Goal: Task Accomplishment & Management: Use online tool/utility

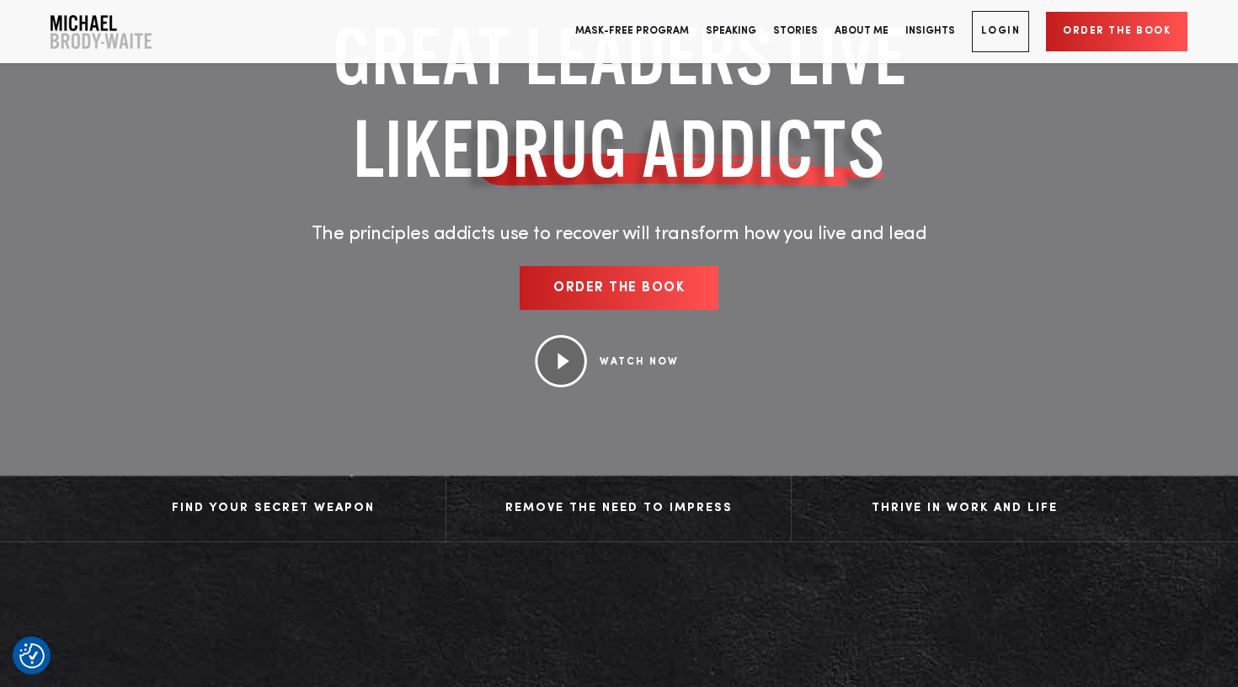
scroll to position [161, 0]
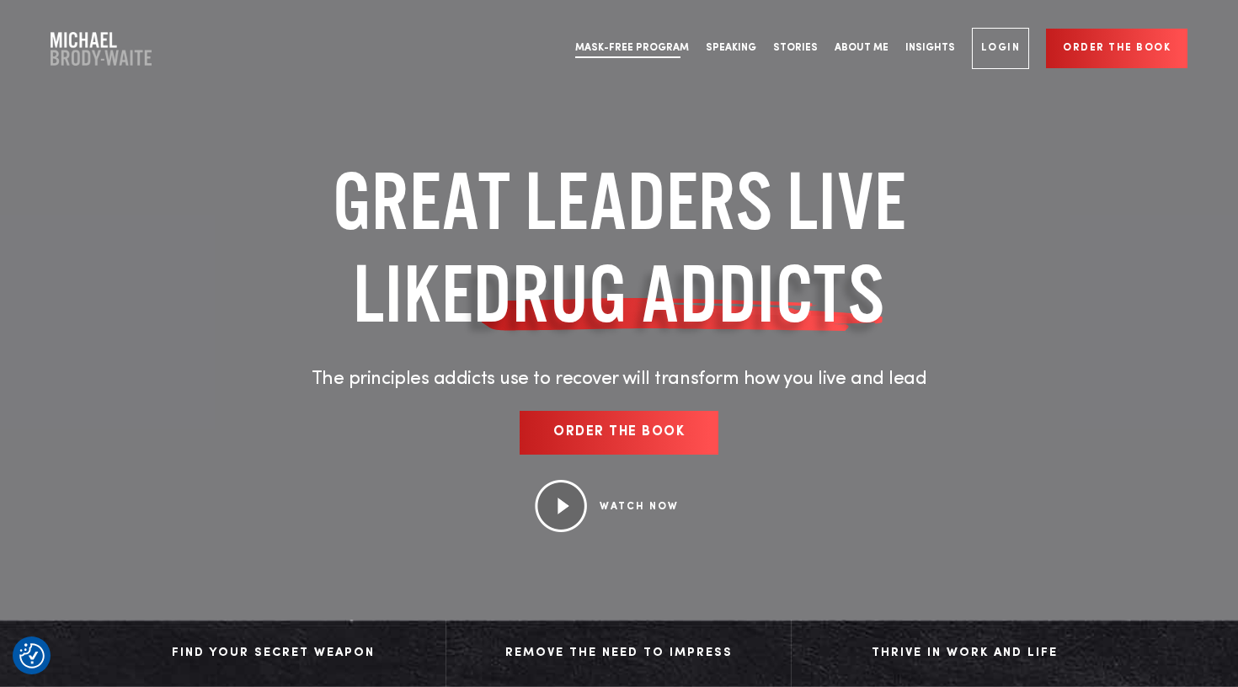
click at [651, 44] on link "Mask-Free Program" at bounding box center [632, 48] width 131 height 63
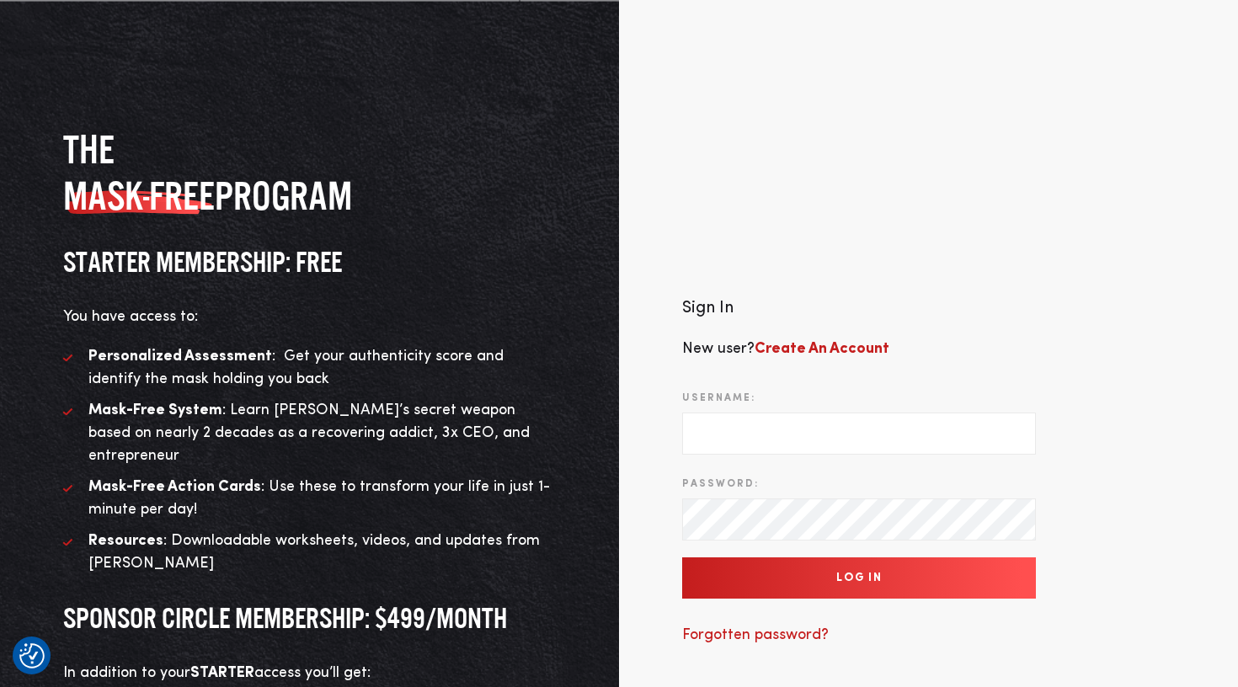
type input "amelie_maurel@yahoo.fr"
click at [847, 563] on input "Log In" at bounding box center [859, 578] width 354 height 41
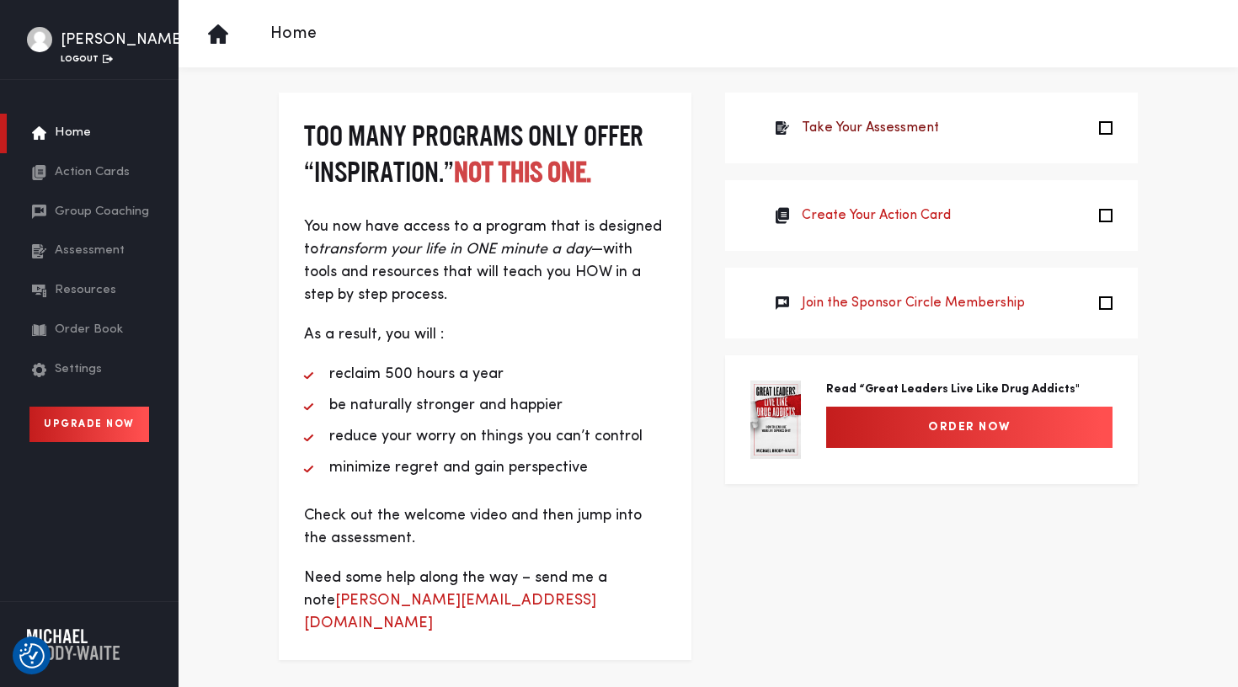
click at [928, 123] on link "Take Your Assessment" at bounding box center [870, 128] width 137 height 20
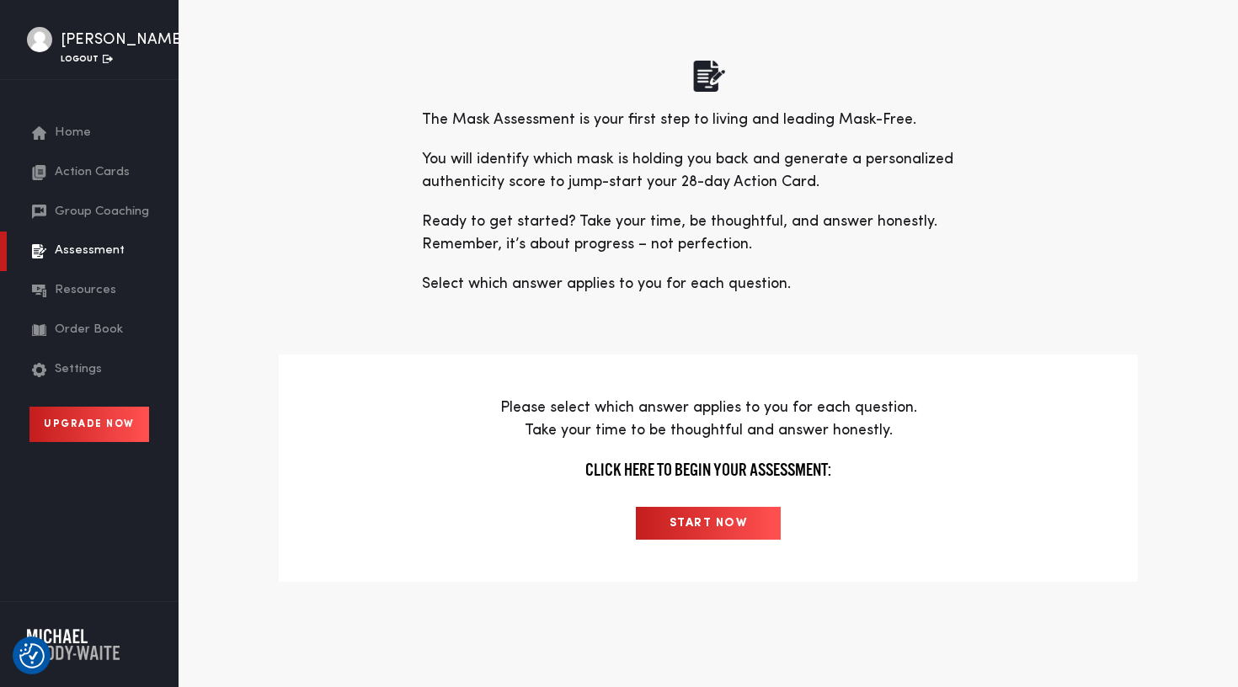
scroll to position [169, 0]
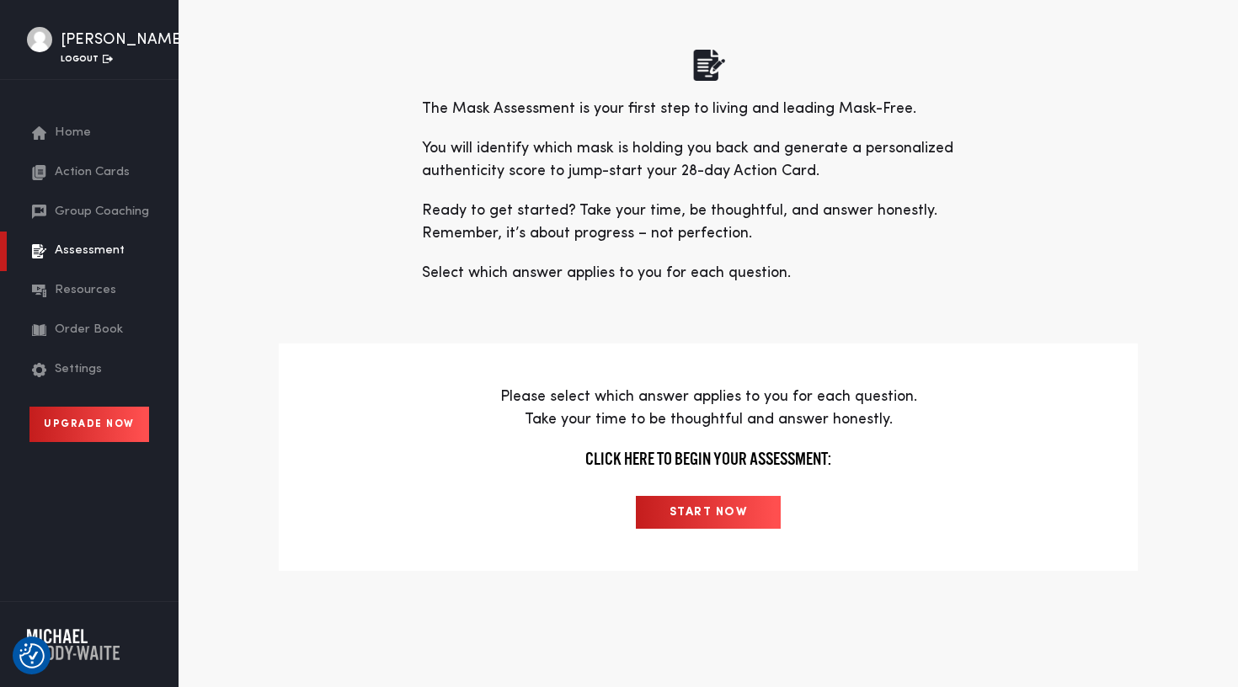
click at [684, 504] on input "START NOW" at bounding box center [709, 512] width 146 height 33
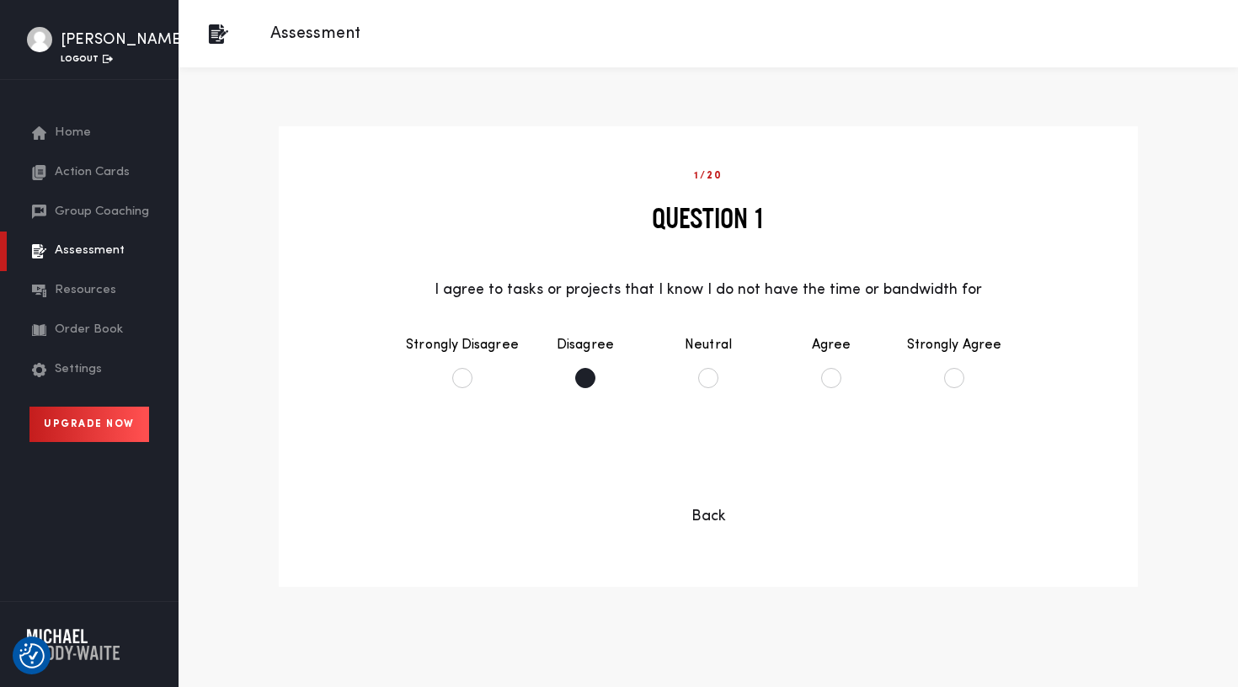
click at [600, 383] on li "Disagree" at bounding box center [585, 361] width 123 height 87
click at [698, 459] on button "Continue" at bounding box center [708, 467] width 136 height 41
click at [829, 376] on li "Agree" at bounding box center [831, 361] width 123 height 87
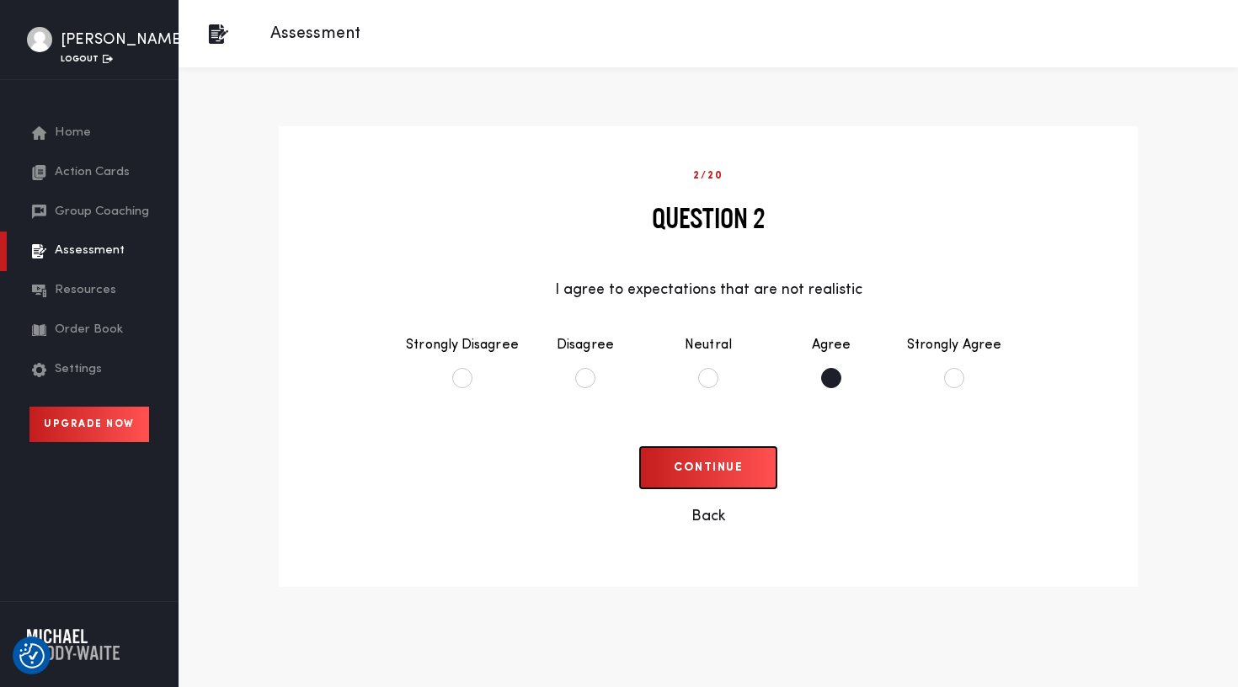
click at [713, 471] on button "Continue" at bounding box center [708, 467] width 136 height 41
click at [809, 376] on li "Agree" at bounding box center [831, 361] width 123 height 87
click at [723, 477] on button "Continue" at bounding box center [708, 467] width 136 height 41
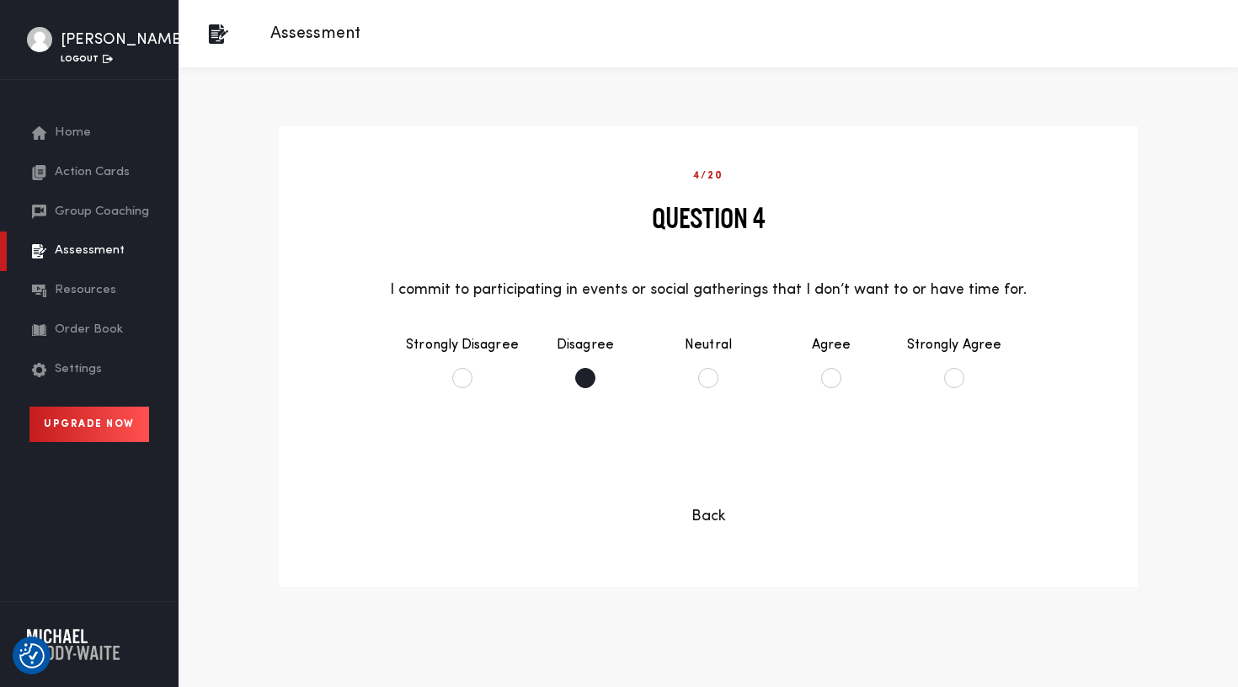
click at [587, 387] on li "Disagree" at bounding box center [585, 361] width 123 height 87
click at [695, 486] on button "Continue" at bounding box center [708, 467] width 136 height 41
click at [817, 380] on li "Agree" at bounding box center [831, 361] width 123 height 87
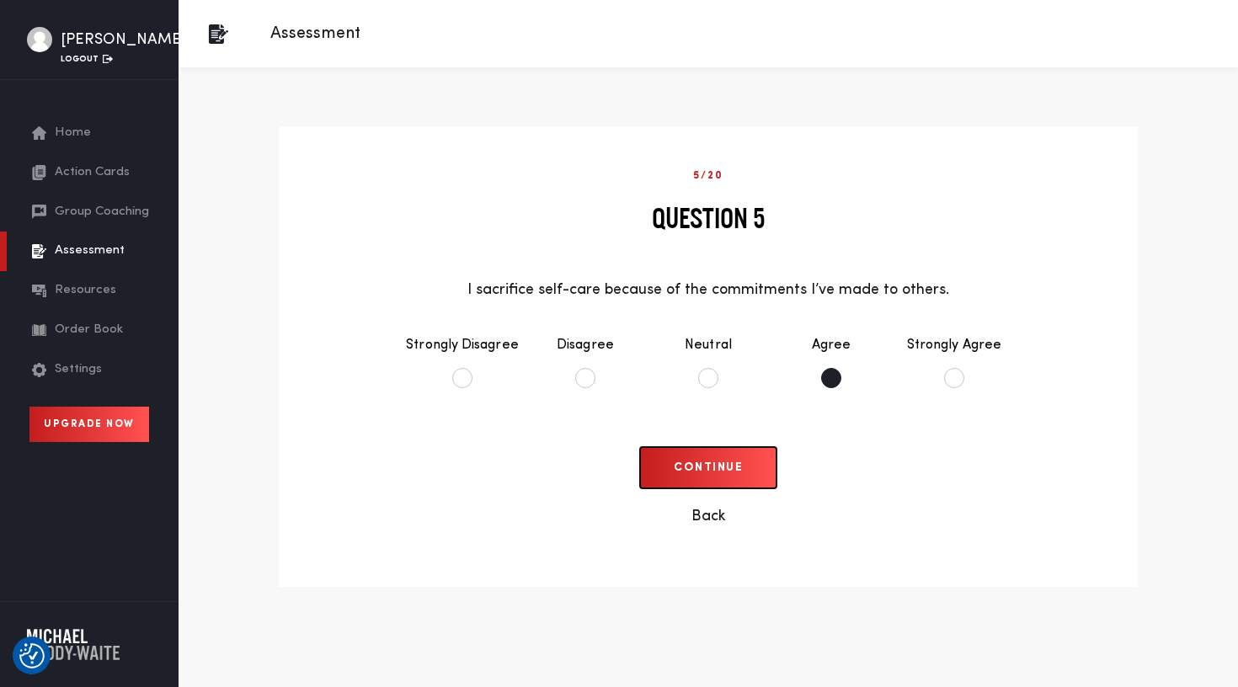
click at [727, 459] on button "Continue" at bounding box center [708, 467] width 136 height 41
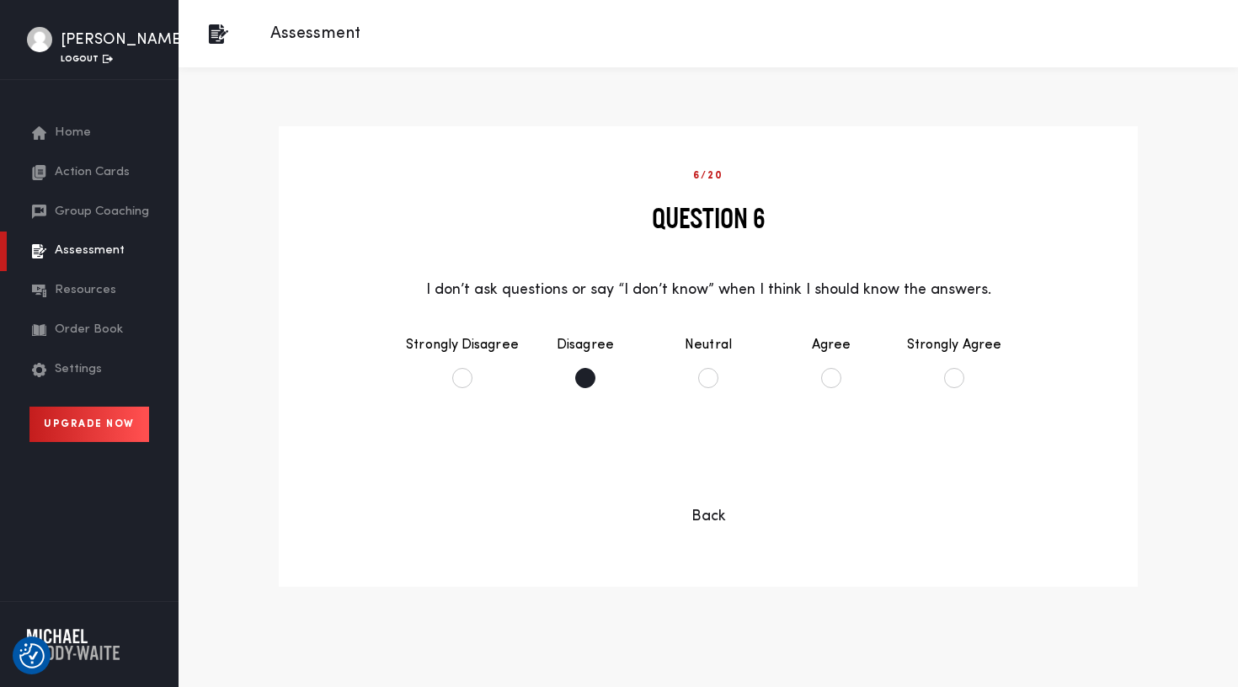
click at [597, 382] on li "Disagree" at bounding box center [585, 361] width 123 height 87
click at [684, 469] on button "Continue" at bounding box center [708, 467] width 136 height 41
click at [584, 371] on li "Disagree" at bounding box center [585, 361] width 123 height 87
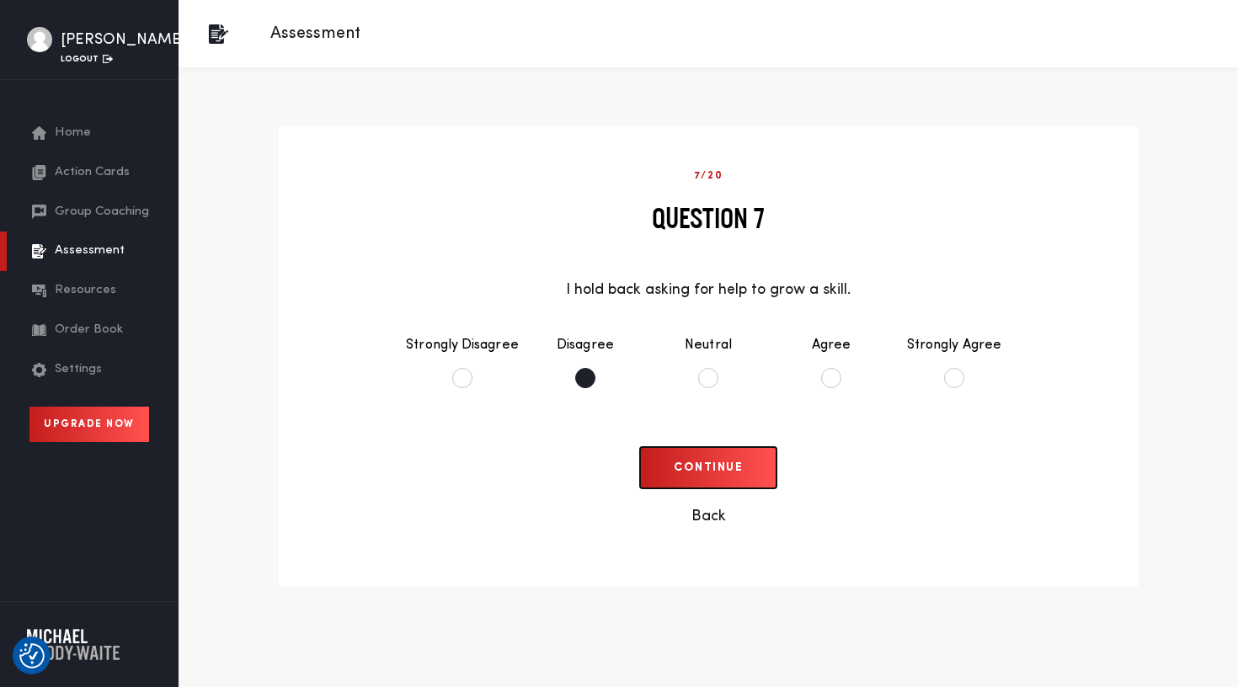
click at [667, 462] on button "Continue" at bounding box center [708, 467] width 136 height 41
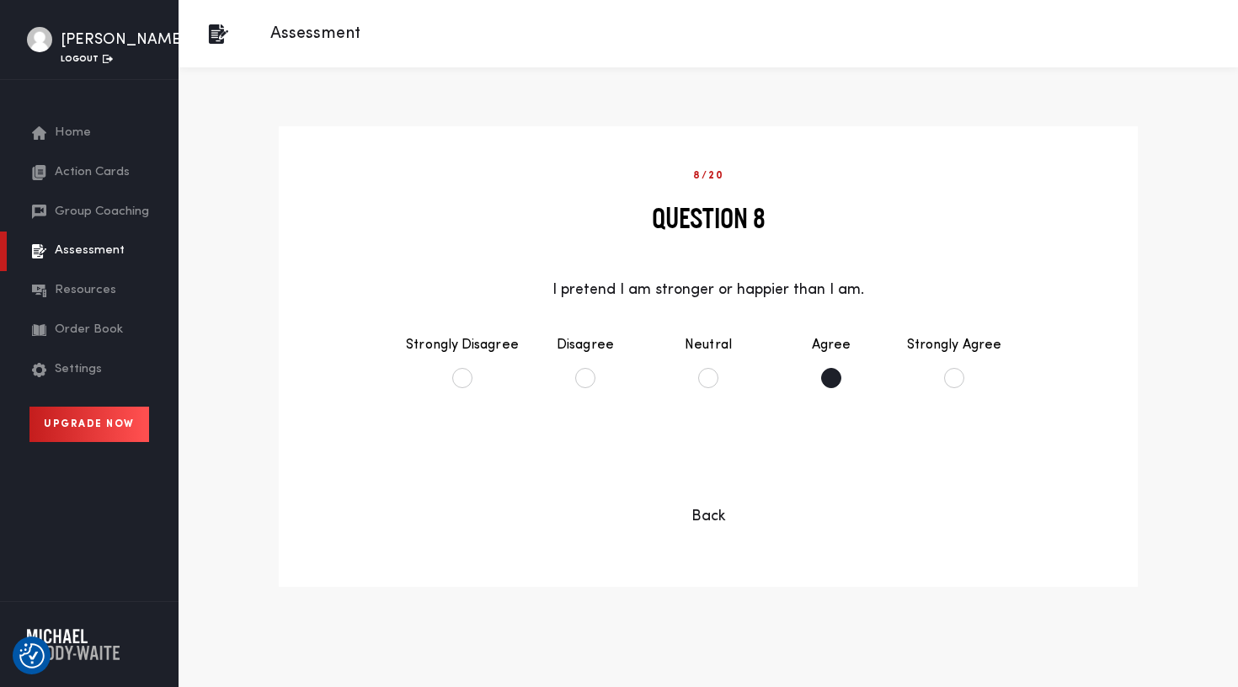
click at [830, 379] on li "Agree" at bounding box center [831, 361] width 123 height 87
click at [702, 461] on button "Continue" at bounding box center [708, 467] width 136 height 41
click at [709, 378] on li "Neutral" at bounding box center [708, 361] width 123 height 87
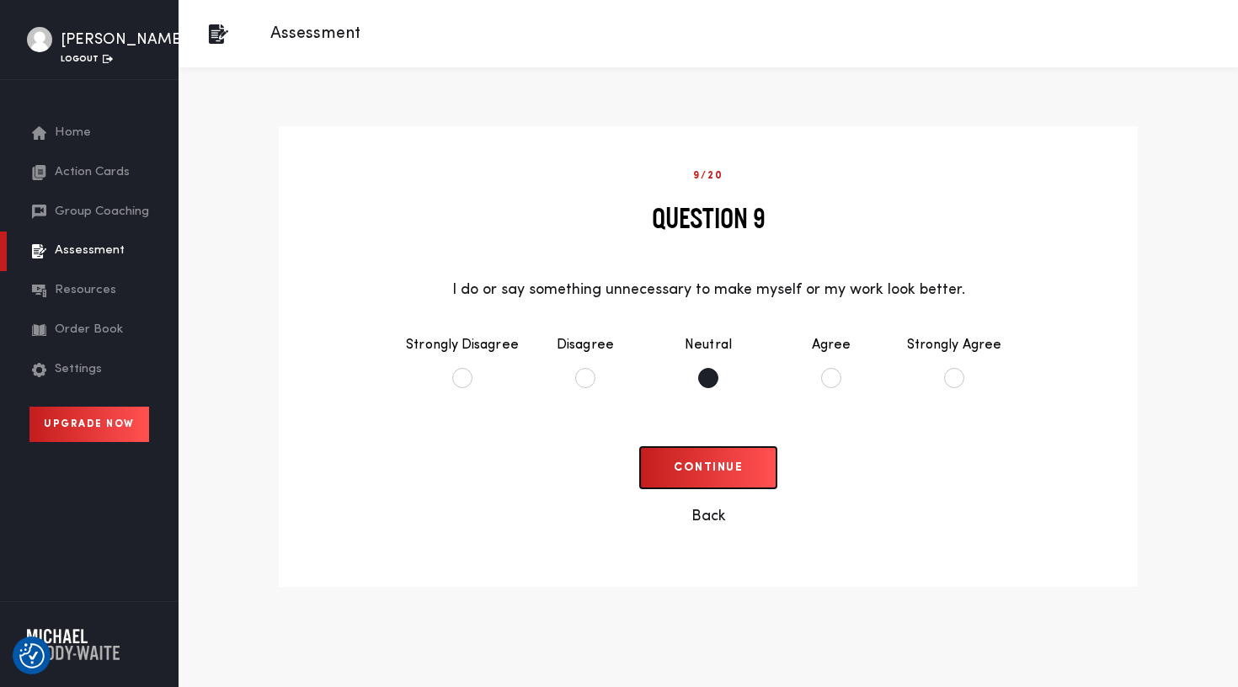
click at [702, 481] on button "Continue" at bounding box center [708, 467] width 136 height 41
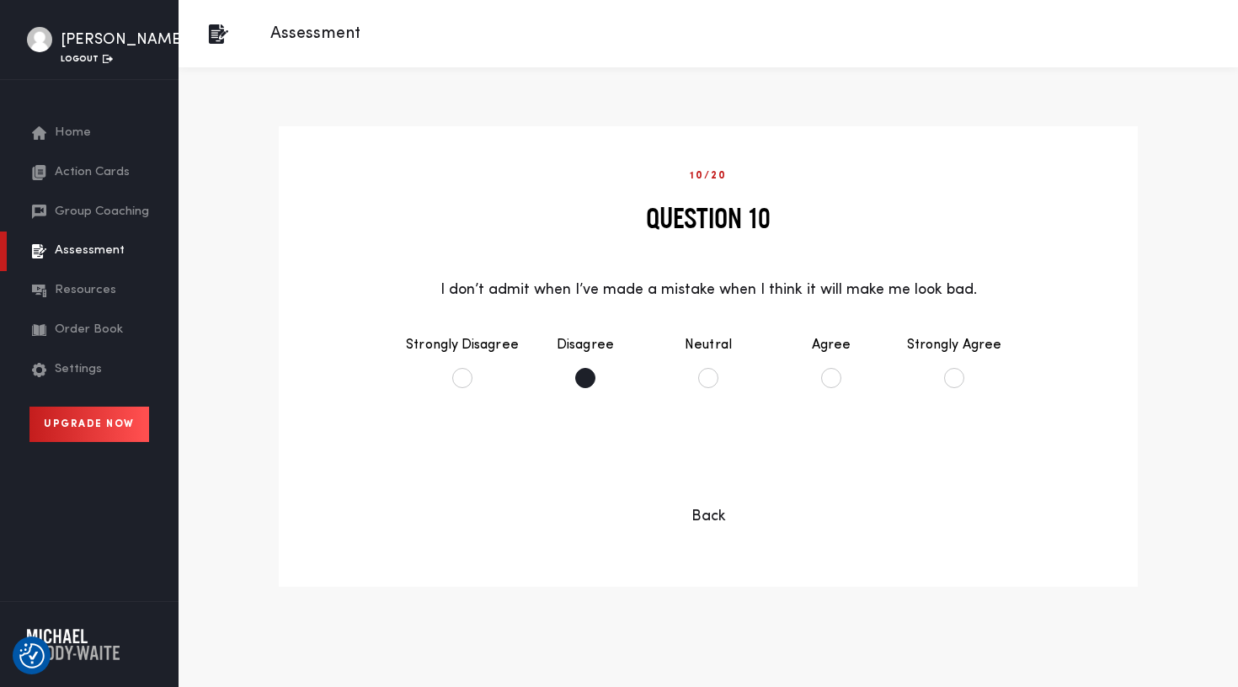
click at [594, 374] on li "Disagree" at bounding box center [585, 361] width 123 height 87
click at [686, 470] on button "Continue" at bounding box center [708, 467] width 136 height 41
click at [825, 384] on li "Agree" at bounding box center [831, 361] width 123 height 87
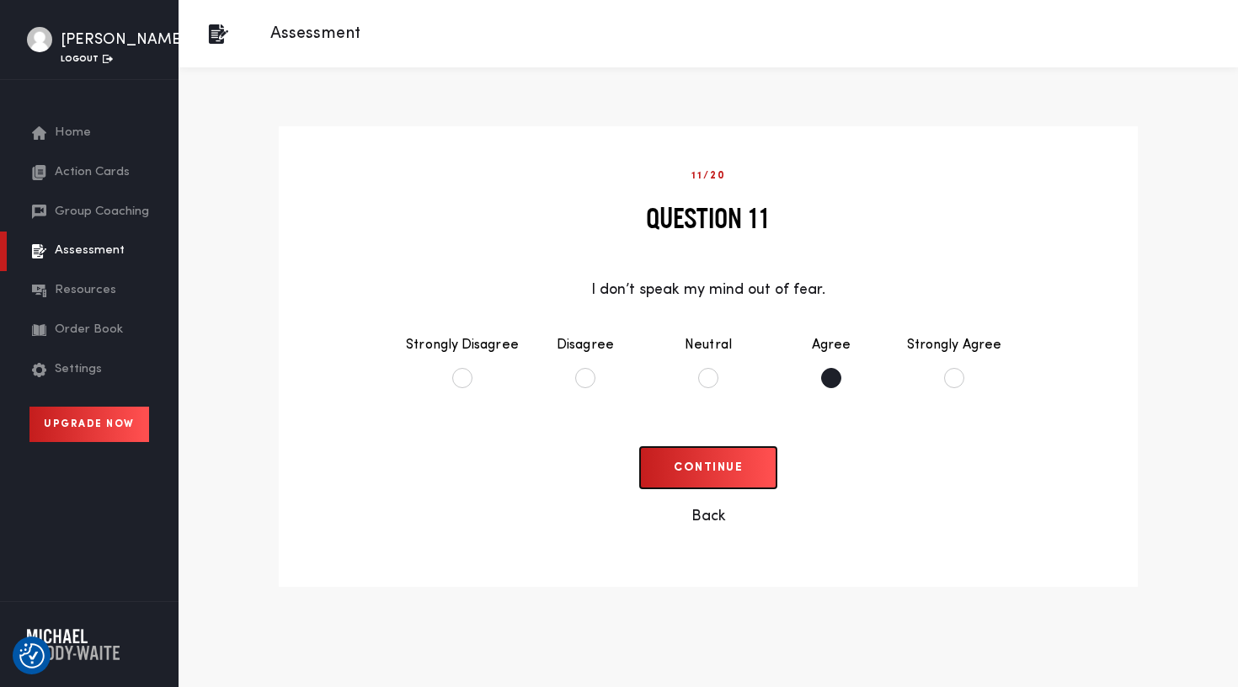
click at [701, 456] on button "Continue" at bounding box center [708, 467] width 136 height 41
click at [806, 383] on li "Agree" at bounding box center [831, 361] width 123 height 87
click at [717, 457] on button "Continue" at bounding box center [708, 467] width 136 height 41
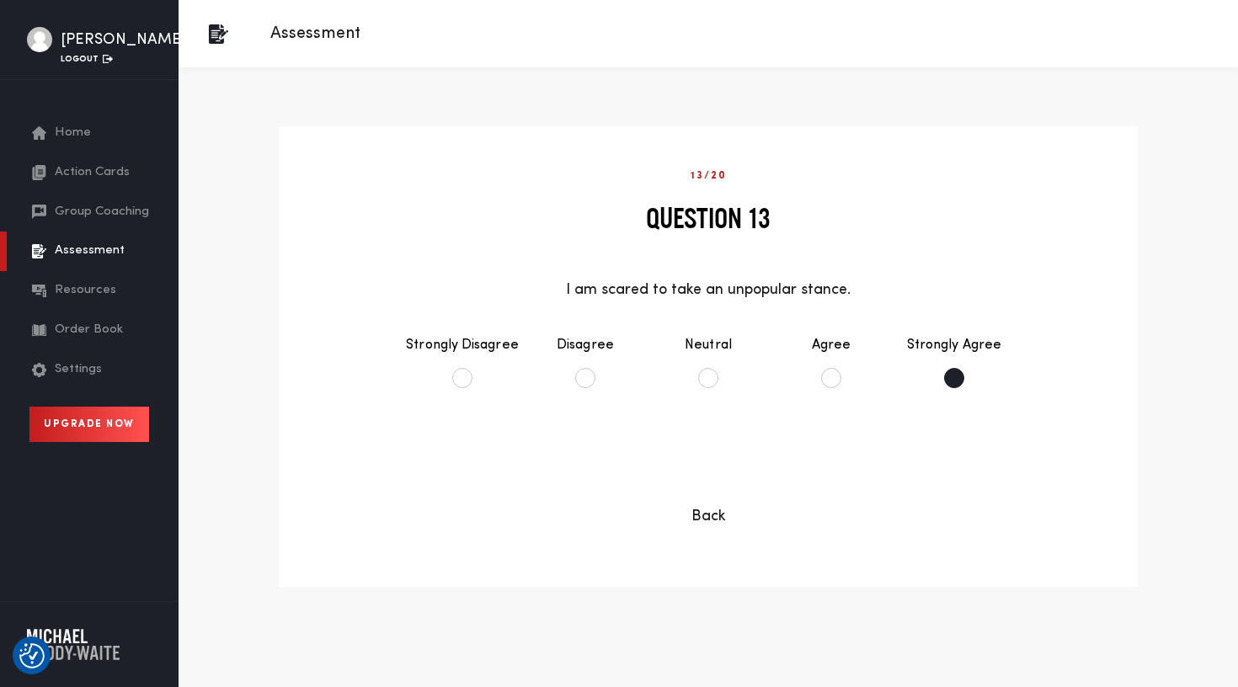
click at [937, 375] on li "Strongly Agree" at bounding box center [954, 361] width 123 height 87
click at [738, 466] on button "Continue" at bounding box center [708, 467] width 136 height 41
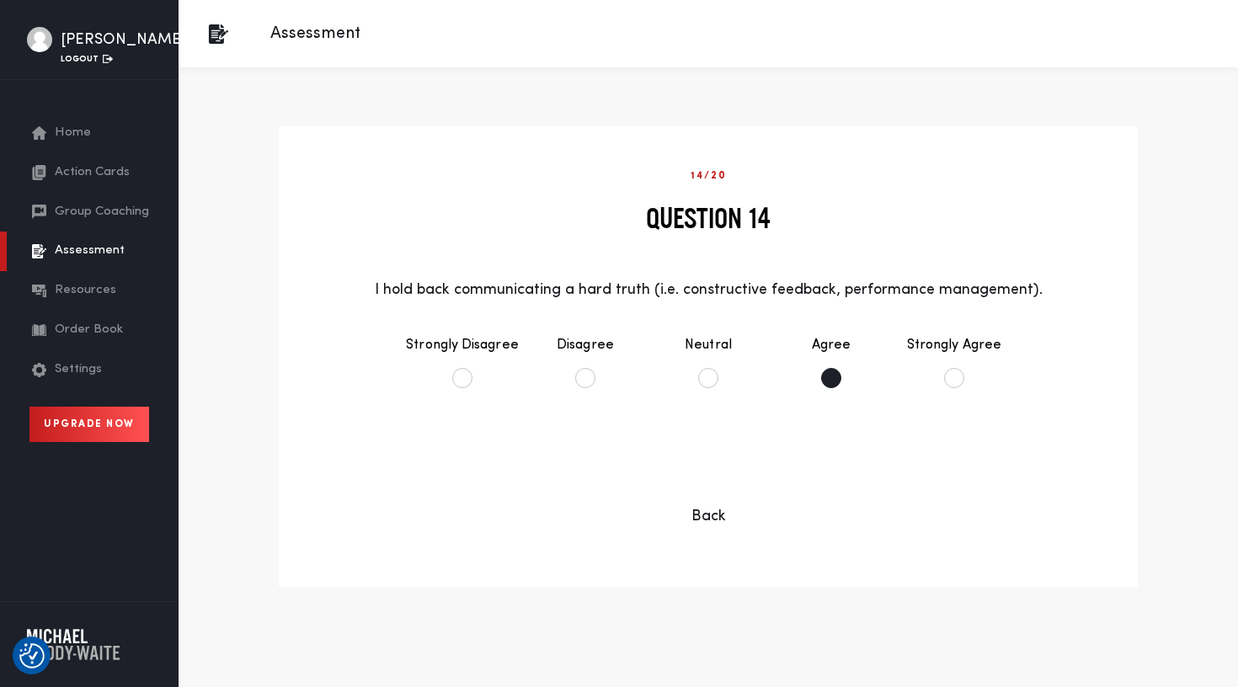
click at [823, 386] on li "Agree" at bounding box center [831, 361] width 123 height 87
click at [696, 478] on button "Continue" at bounding box center [708, 467] width 136 height 41
click at [470, 366] on li "Strongly Disagree" at bounding box center [462, 361] width 123 height 87
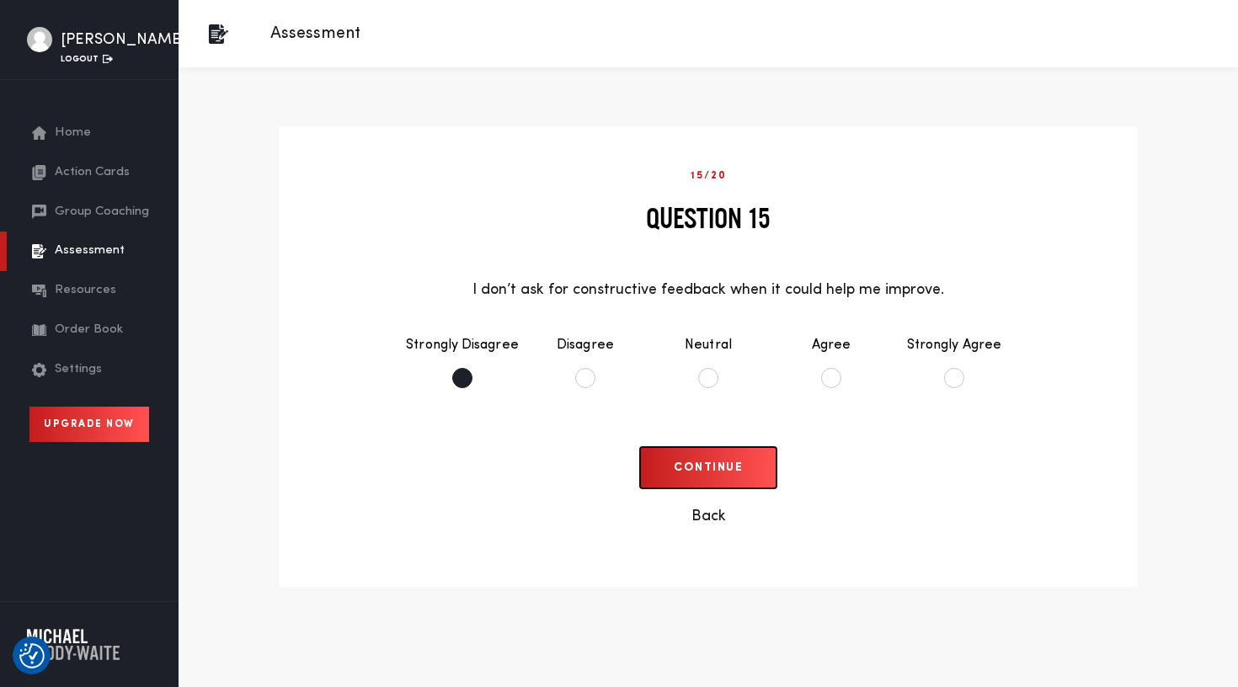
click at [675, 456] on button "Continue" at bounding box center [708, 467] width 136 height 41
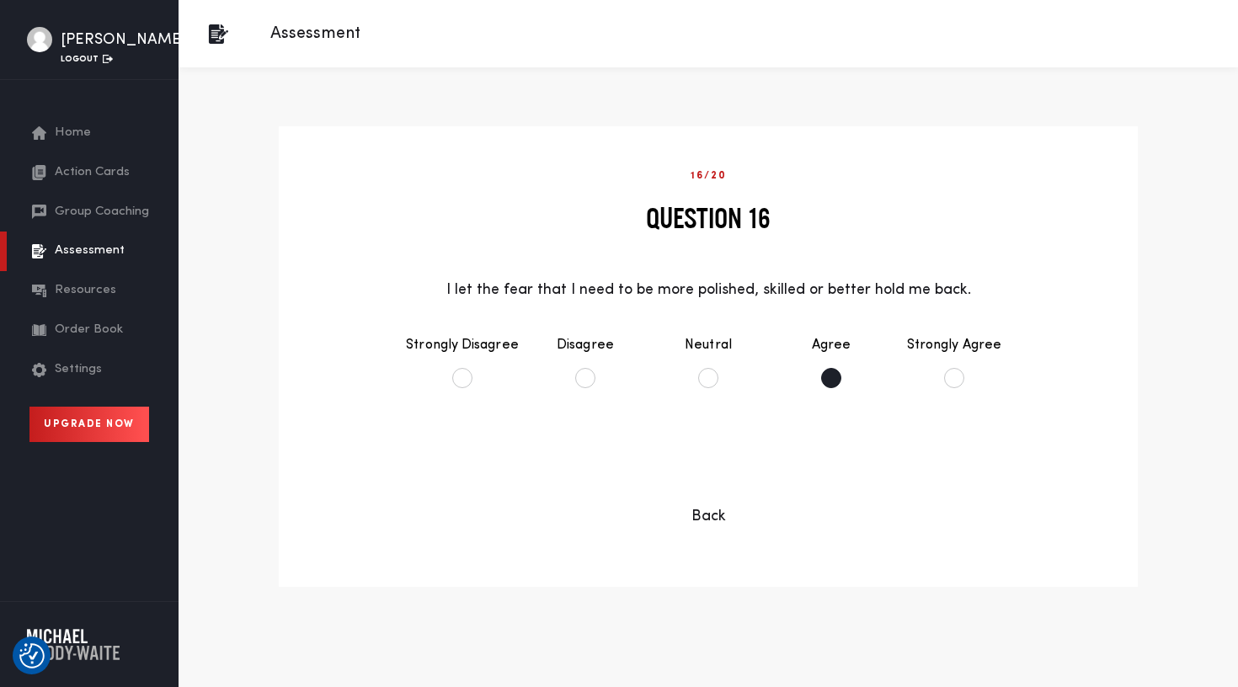
click at [814, 382] on li "Agree" at bounding box center [831, 361] width 123 height 87
click at [700, 474] on button "Continue" at bounding box center [708, 467] width 136 height 41
click at [805, 382] on li "Agree" at bounding box center [831, 361] width 123 height 87
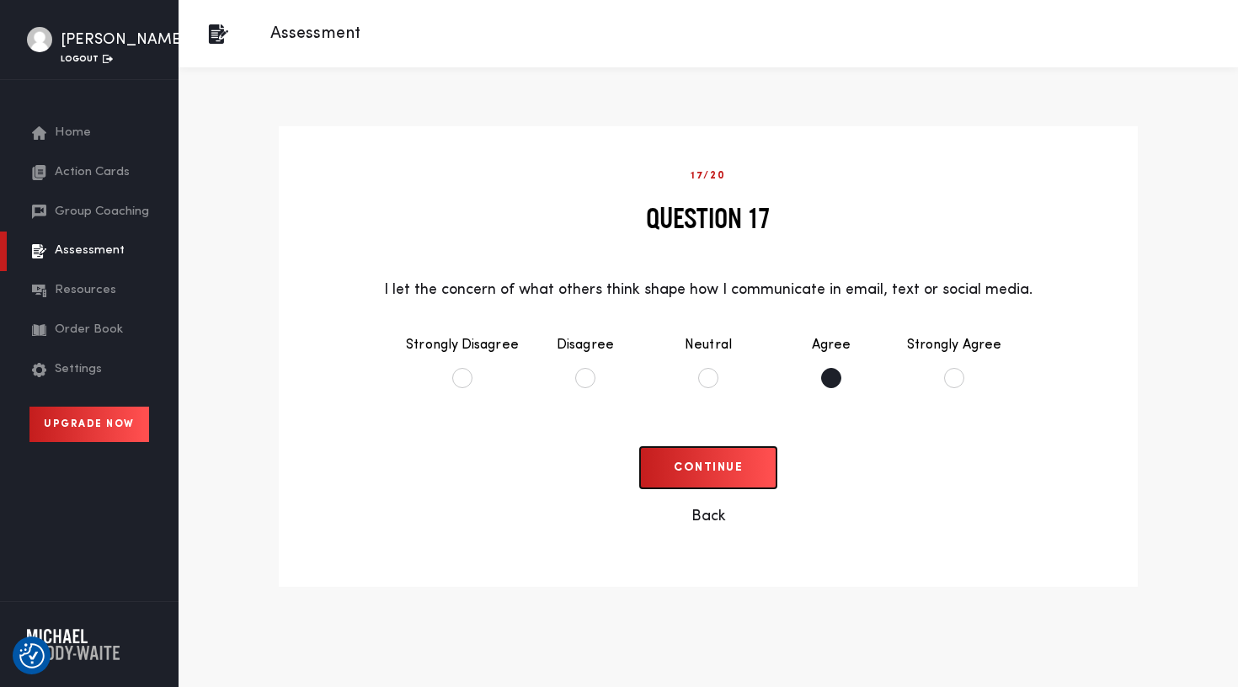
click at [729, 461] on button "Continue" at bounding box center [708, 467] width 136 height 41
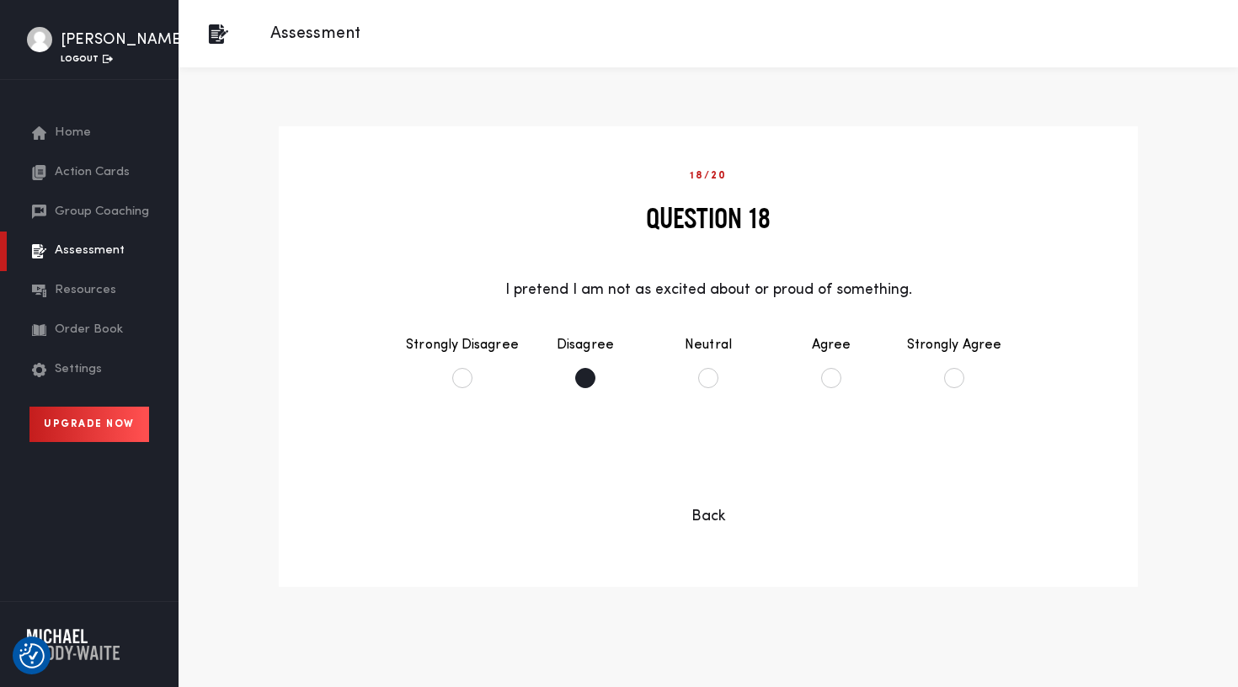
click at [595, 376] on li "Disagree" at bounding box center [585, 361] width 123 height 87
click at [698, 474] on button "Continue" at bounding box center [708, 467] width 136 height 41
click at [948, 383] on li "Strongly Agree" at bounding box center [954, 361] width 123 height 87
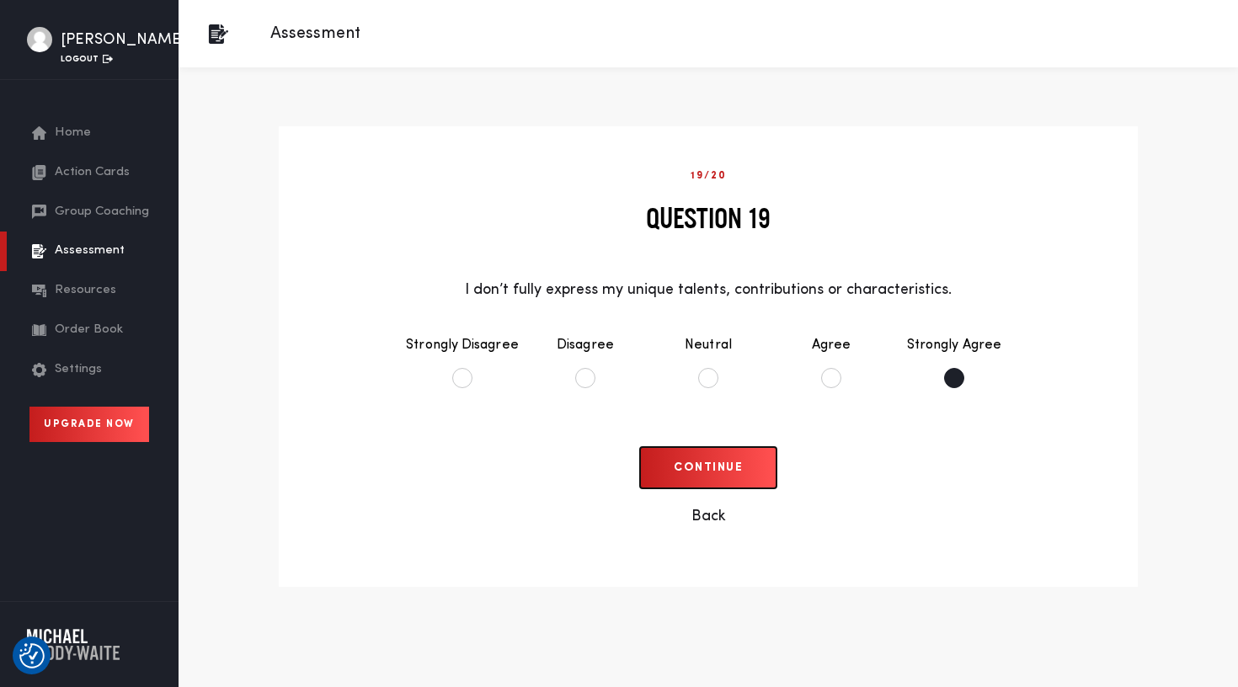
click at [735, 469] on button "Continue" at bounding box center [708, 467] width 136 height 41
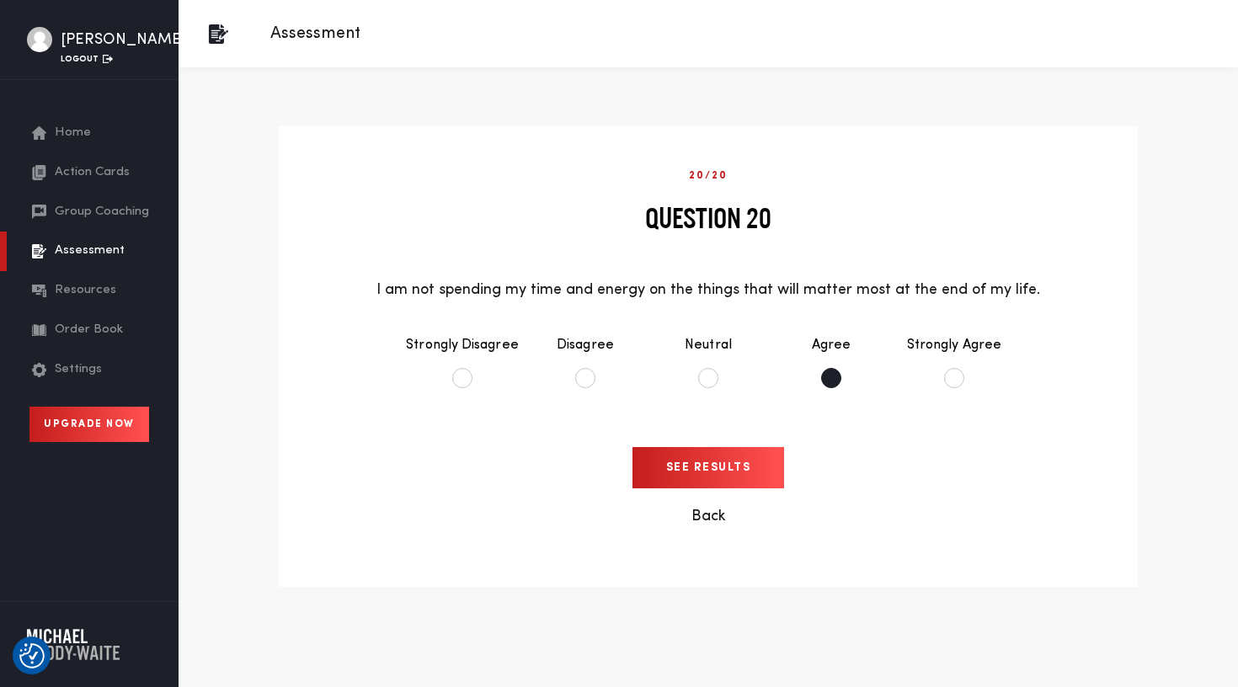
click at [828, 375] on li "Agree" at bounding box center [831, 361] width 123 height 87
click at [718, 467] on input "See Results" at bounding box center [709, 467] width 152 height 41
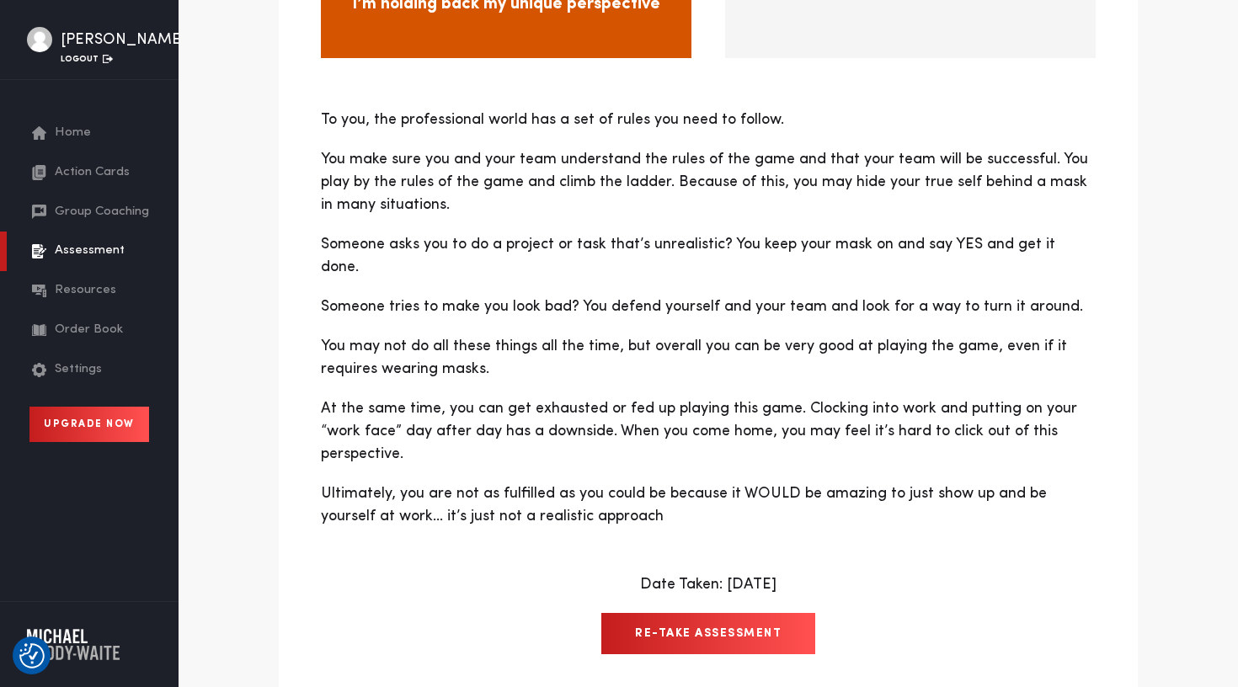
scroll to position [383, 0]
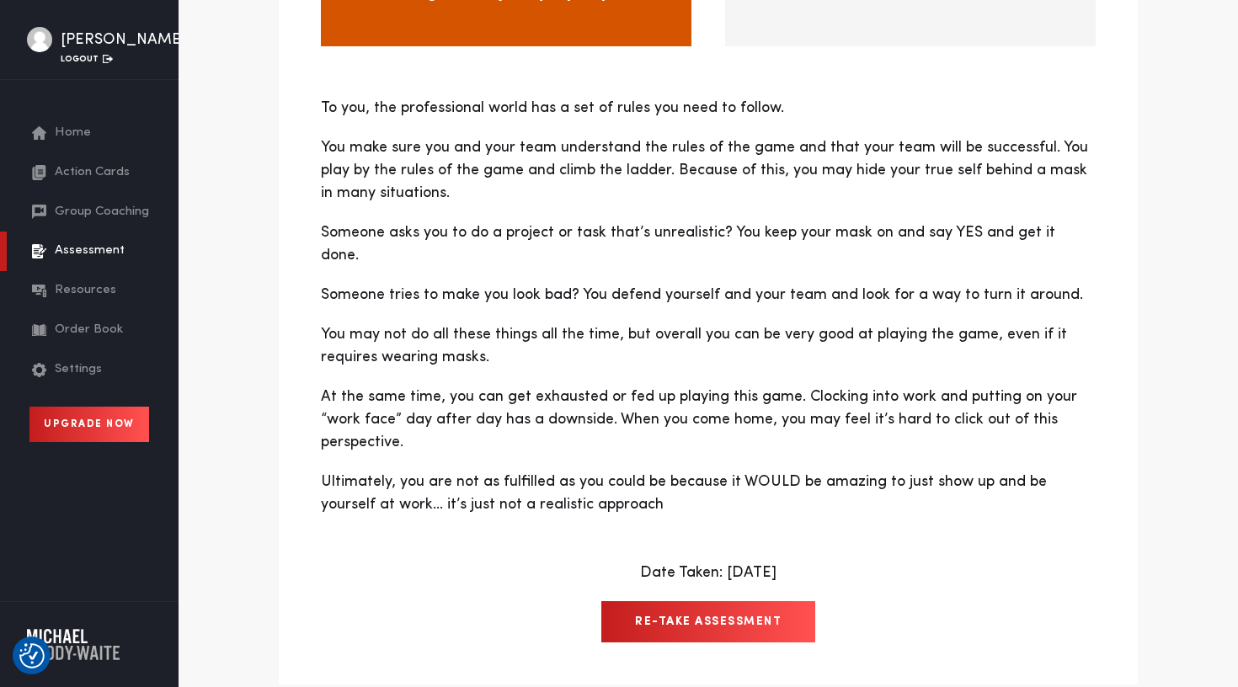
click at [116, 183] on span "Action Cards" at bounding box center [92, 172] width 75 height 19
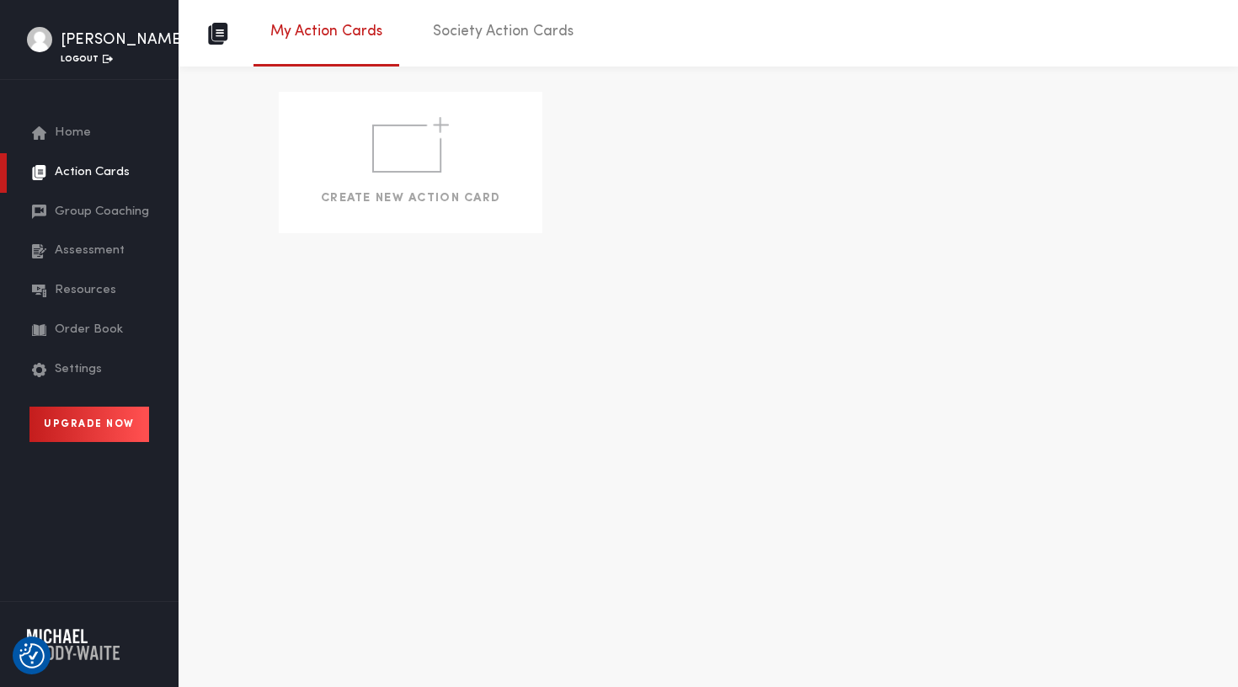
click at [103, 261] on span "Assessment" at bounding box center [90, 251] width 70 height 19
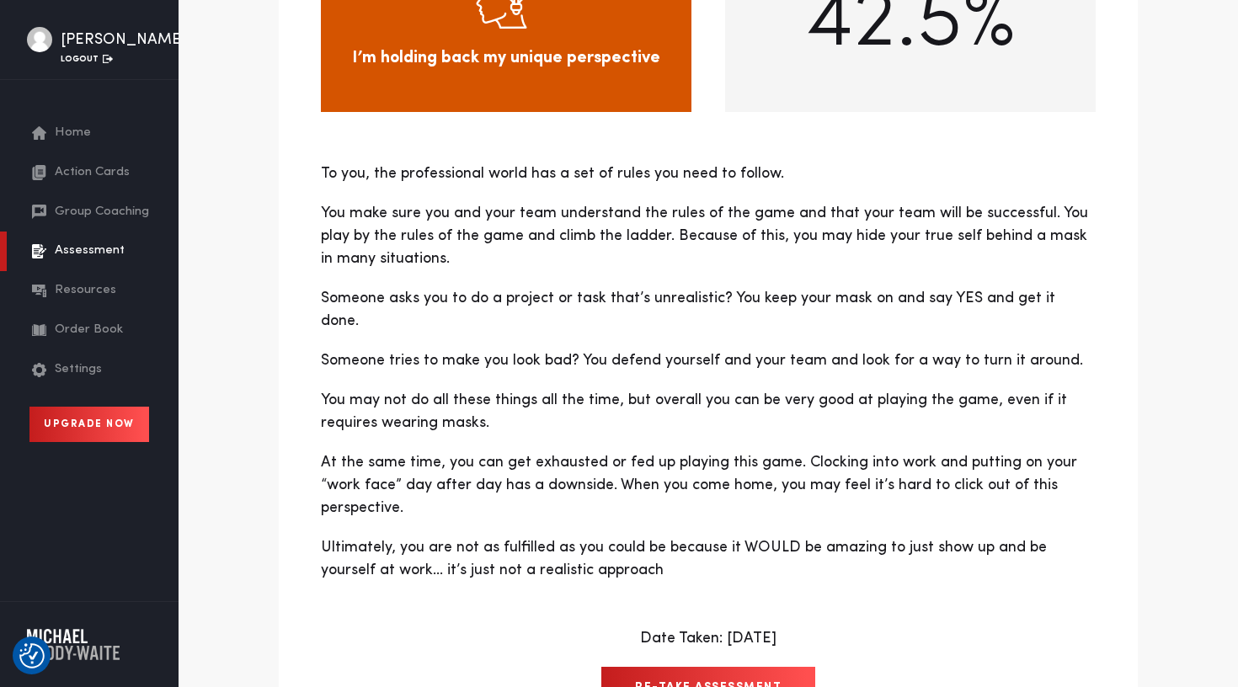
scroll to position [383, 0]
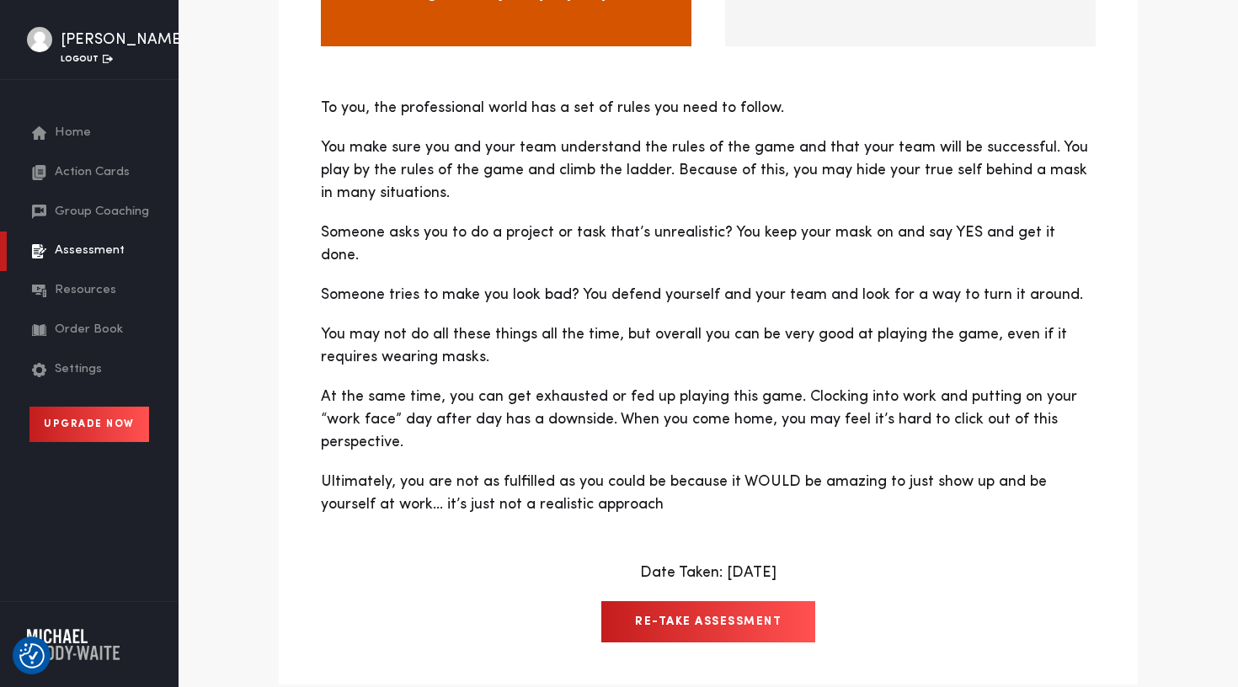
click at [89, 301] on span "Resources" at bounding box center [85, 290] width 61 height 19
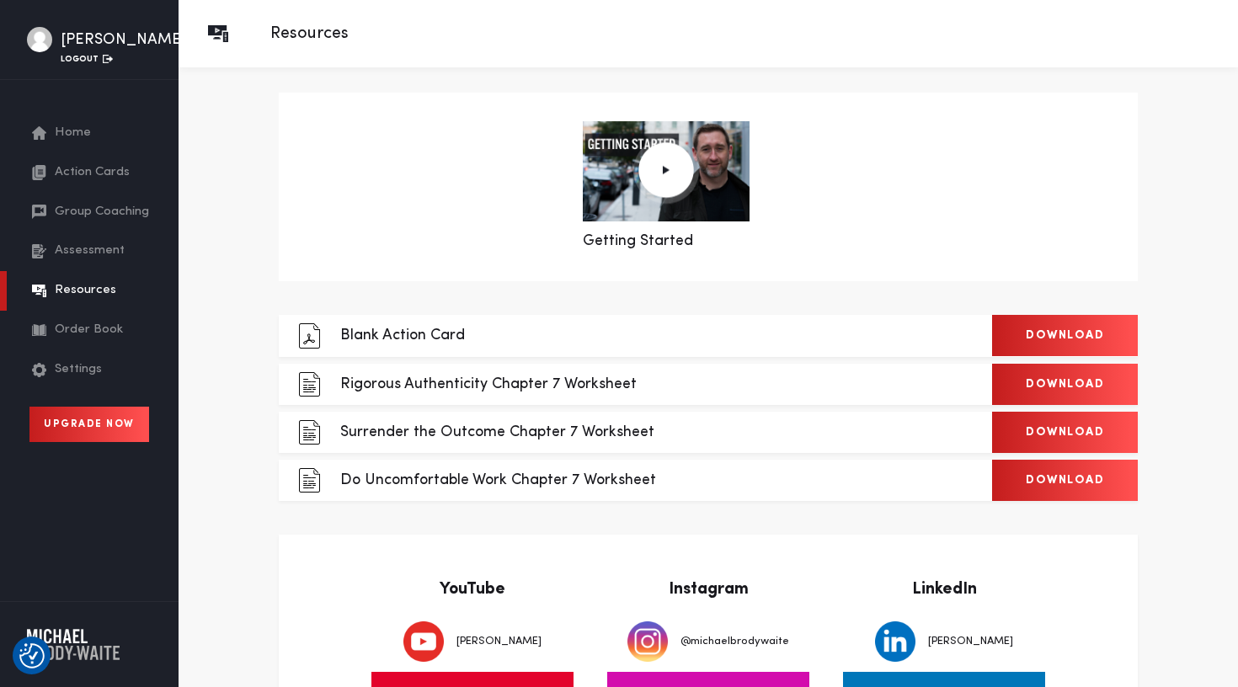
click at [88, 183] on span "Action Cards" at bounding box center [92, 172] width 75 height 19
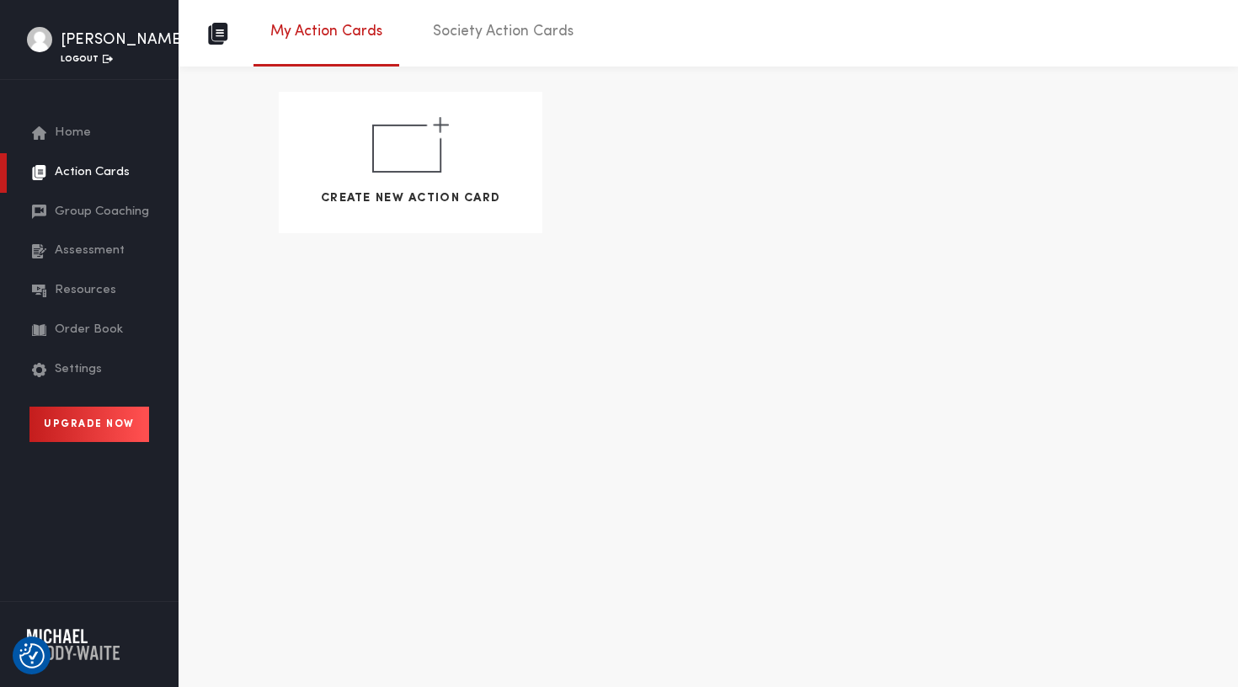
click at [430, 148] on img at bounding box center [410, 145] width 77 height 56
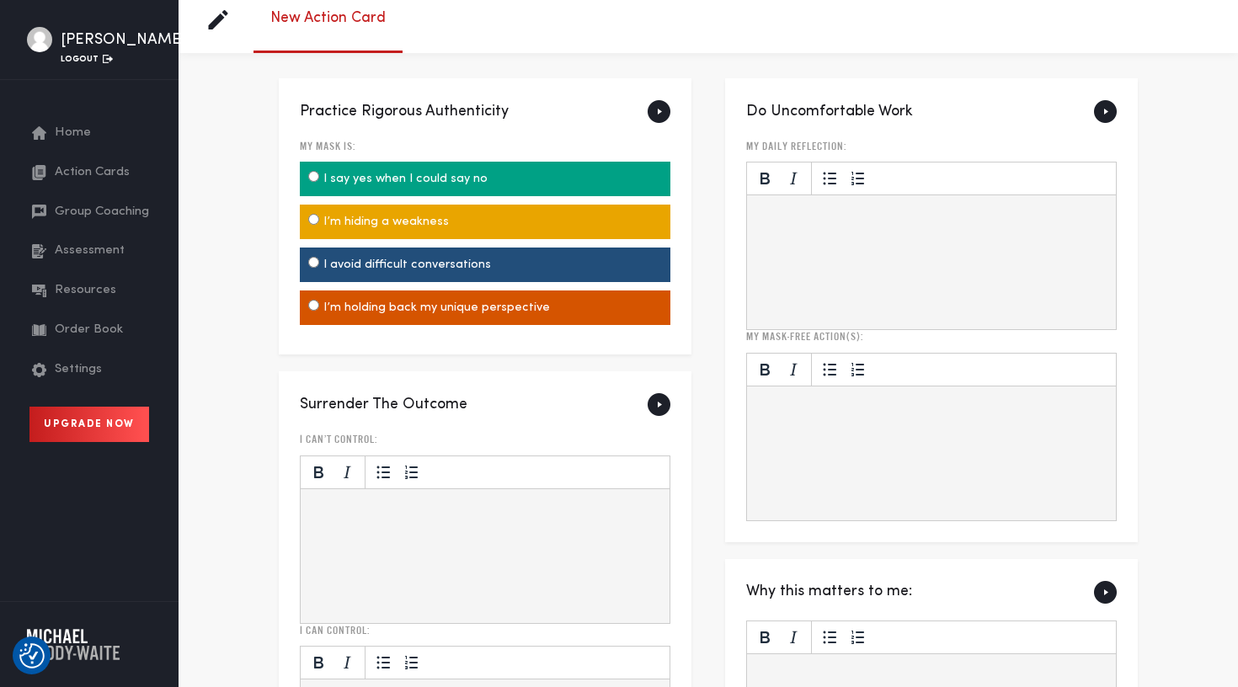
scroll to position [4, 0]
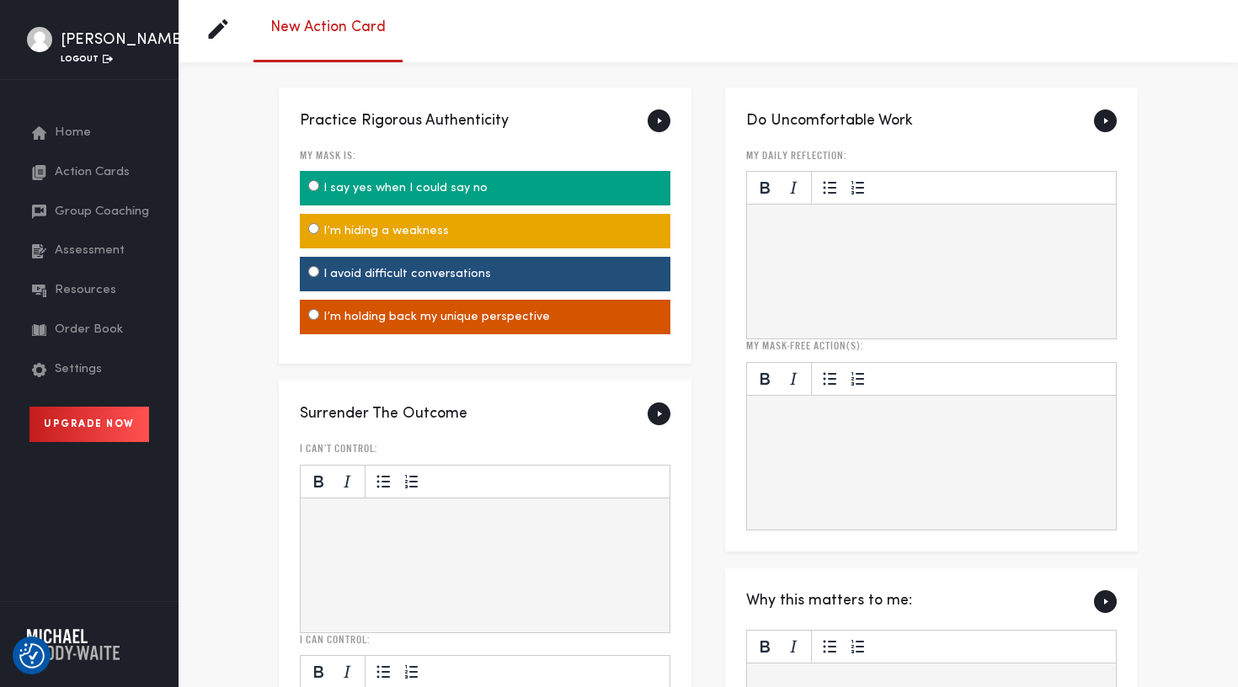
click at [448, 273] on label "I avoid difficult conversations" at bounding box center [485, 274] width 371 height 35
click at [319, 273] on input "I avoid difficult conversations" at bounding box center [313, 271] width 11 height 11
radio input "true"
click at [422, 521] on p "Rich Text Area. Press ALT-0 for help." at bounding box center [485, 520] width 347 height 18
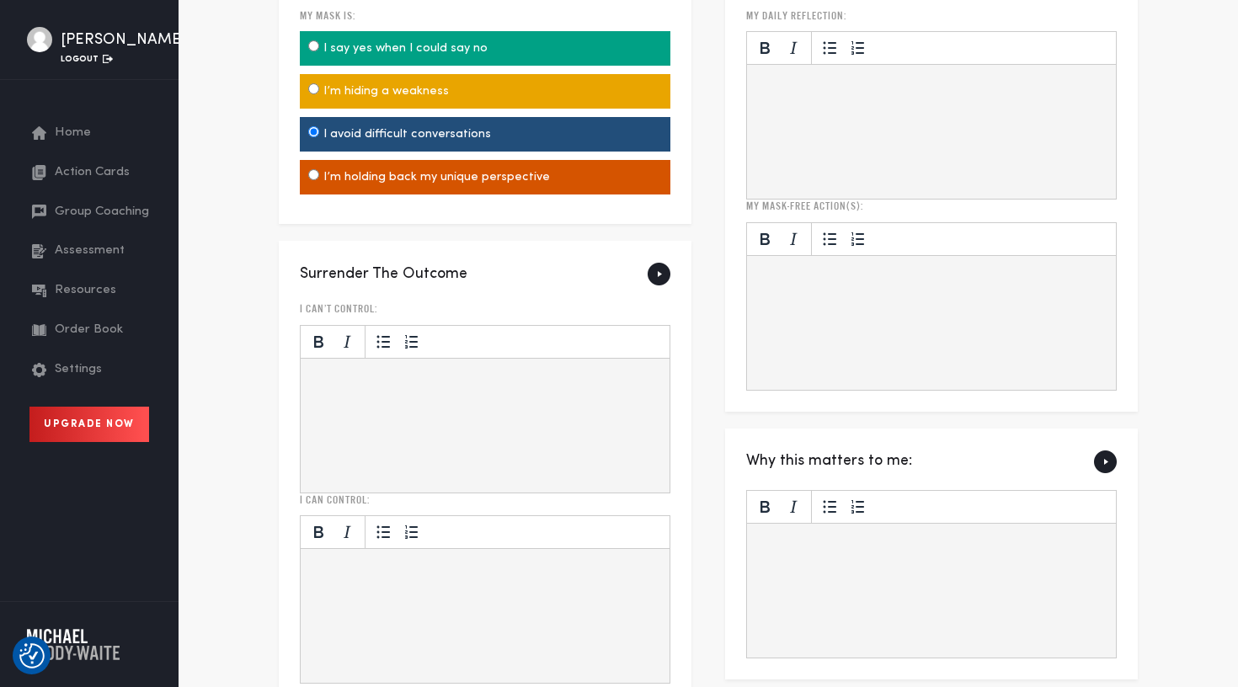
scroll to position [157, 0]
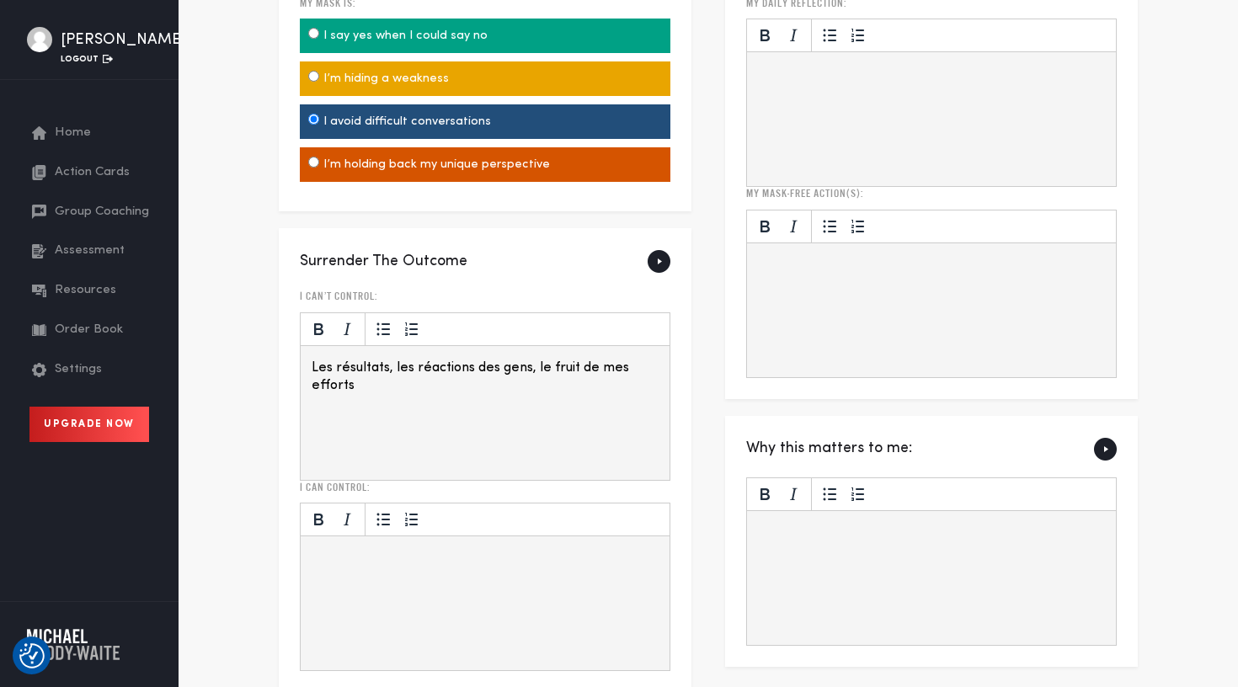
click at [419, 564] on p "Rich Text Area. Press ALT-0 for help." at bounding box center [485, 559] width 347 height 18
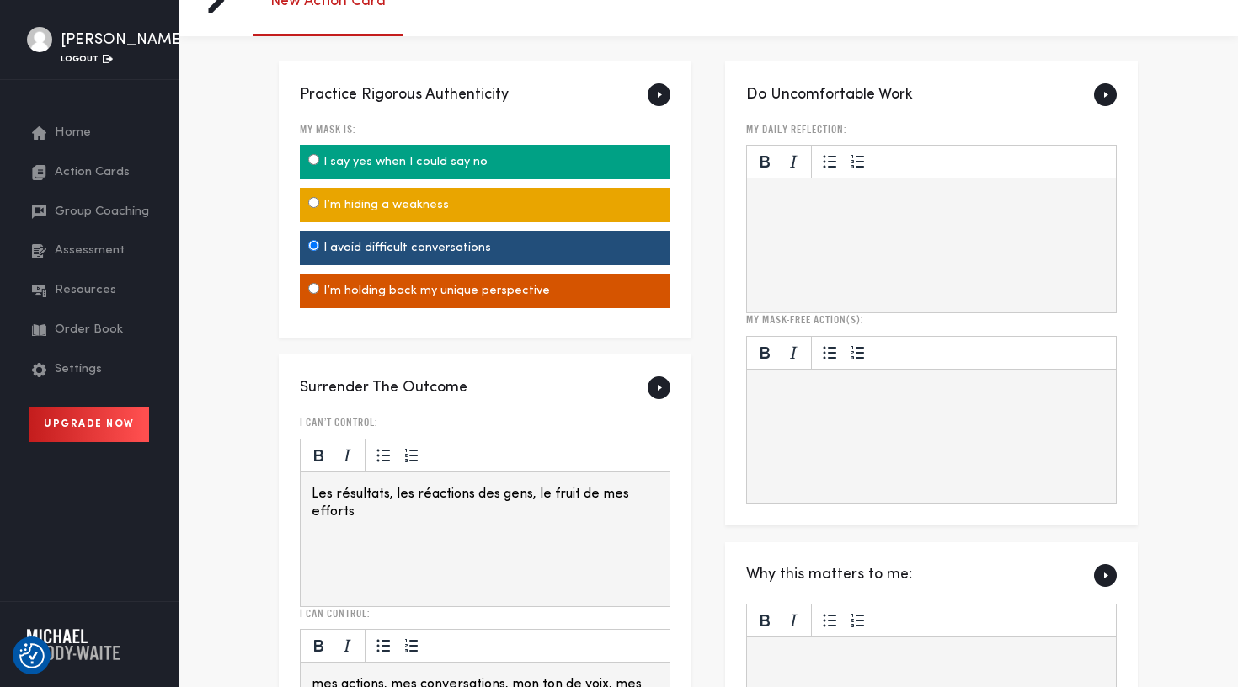
scroll to position [0, 0]
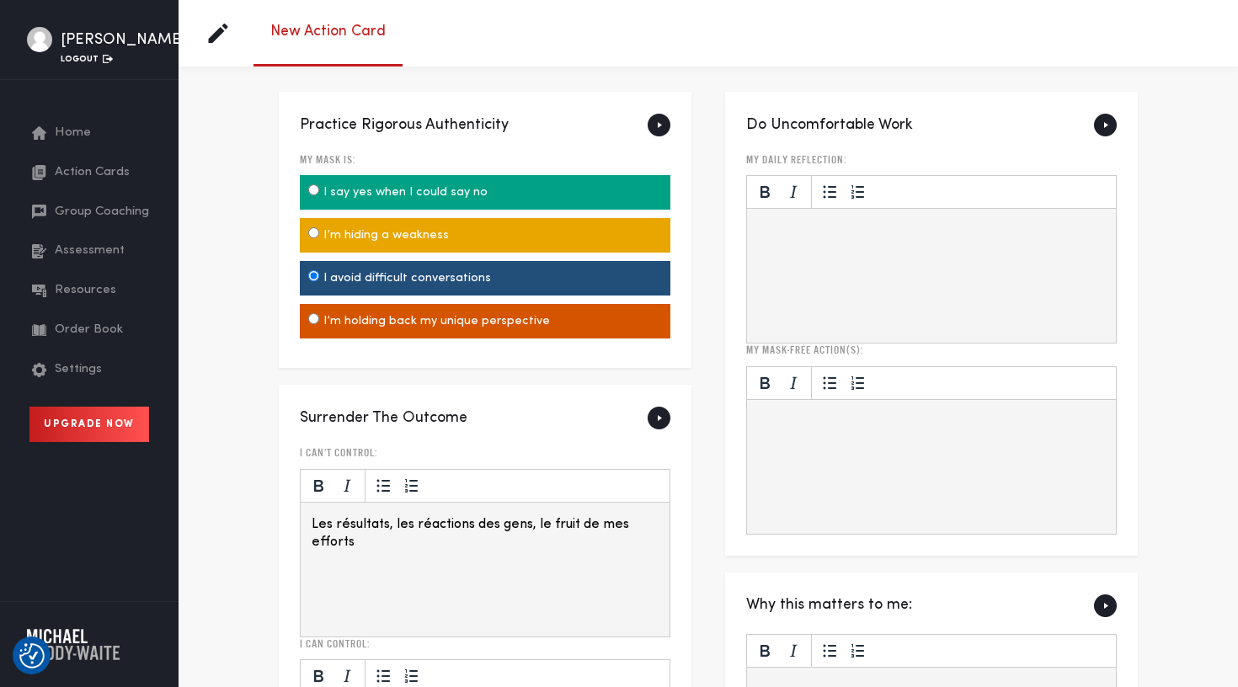
click at [822, 241] on html at bounding box center [931, 231] width 369 height 45
click at [762, 227] on p "ai-je eu toutes les conversations difficiles aujourd'hui?" at bounding box center [931, 231] width 347 height 18
click at [793, 429] on p "Rich Text Area. Press ALT-0 for help." at bounding box center [931, 423] width 347 height 18
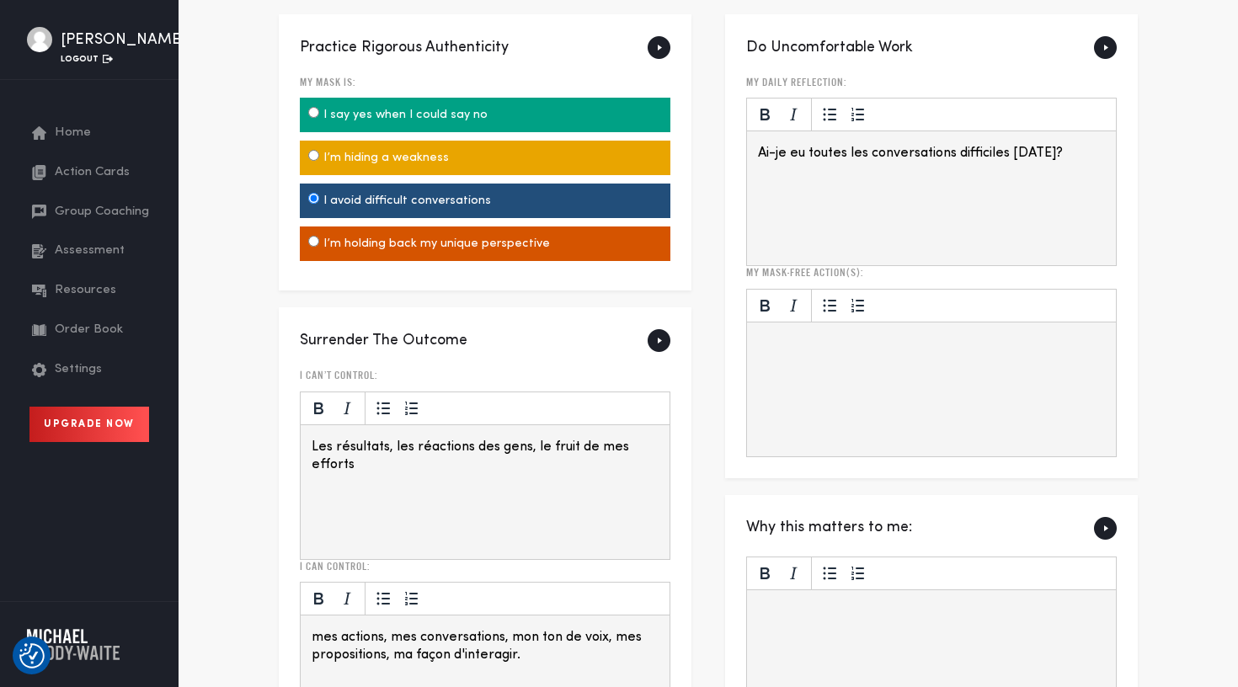
scroll to position [84, 0]
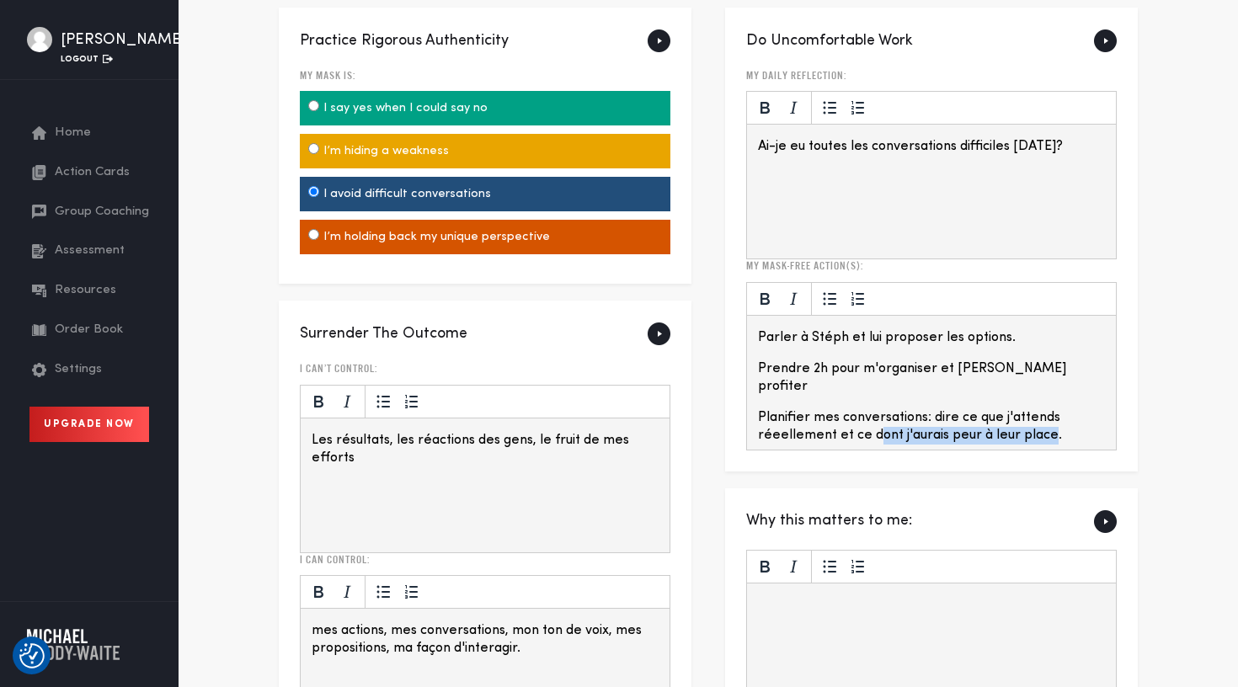
drag, startPoint x: 872, startPoint y: 416, endPoint x: 1050, endPoint y: 419, distance: 178.6
click at [1050, 419] on p "Planifier mes conversations: dire ce que j'attends réeellement et ce dont j'aur…" at bounding box center [931, 426] width 347 height 35
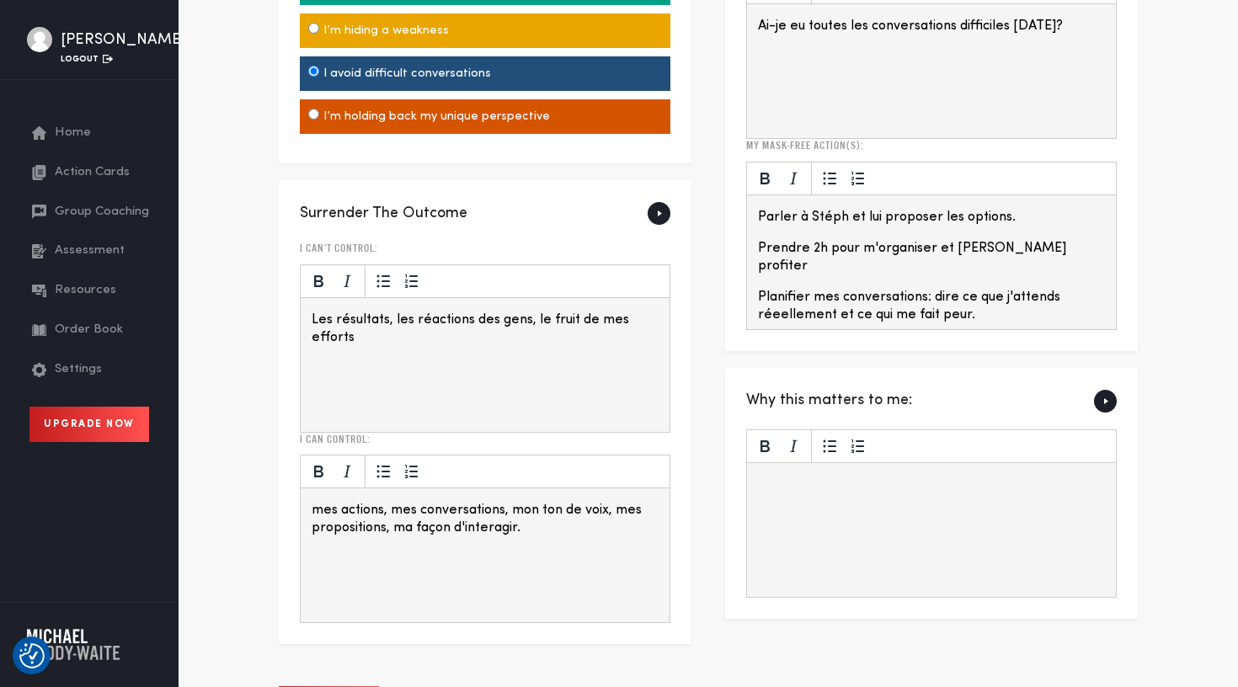
scroll to position [208, 0]
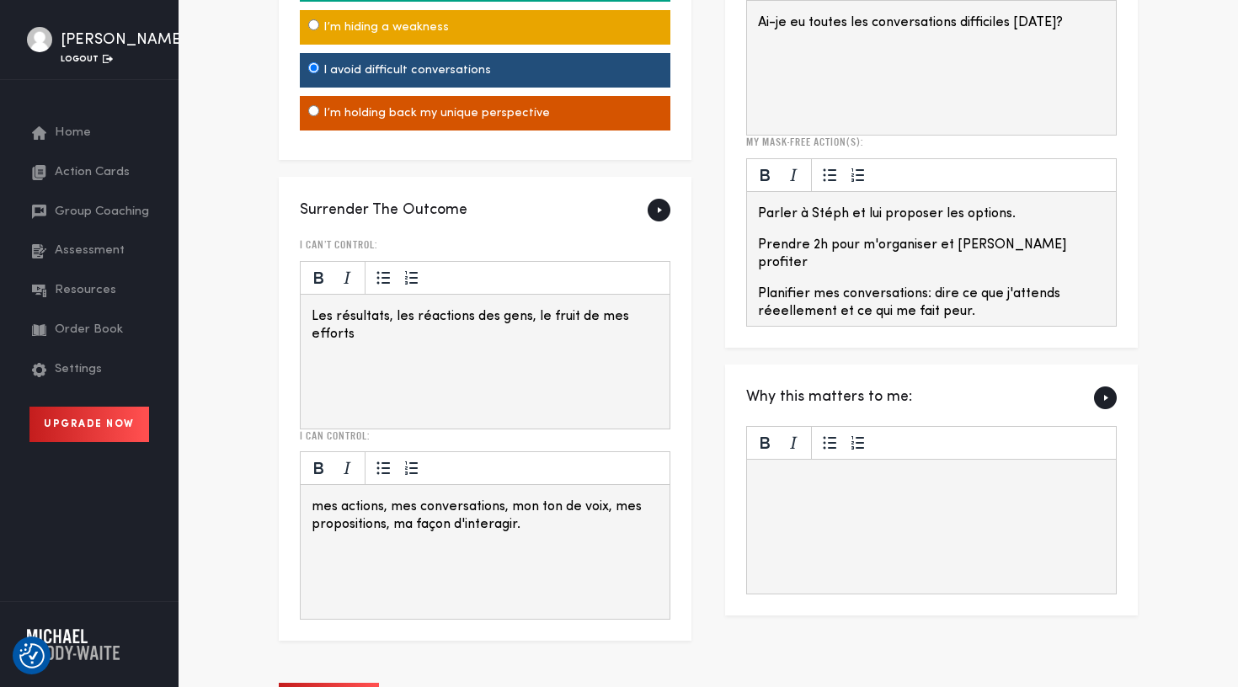
click at [971, 483] on p "Rich Text Area. Press ALT-0 for help." at bounding box center [931, 481] width 347 height 18
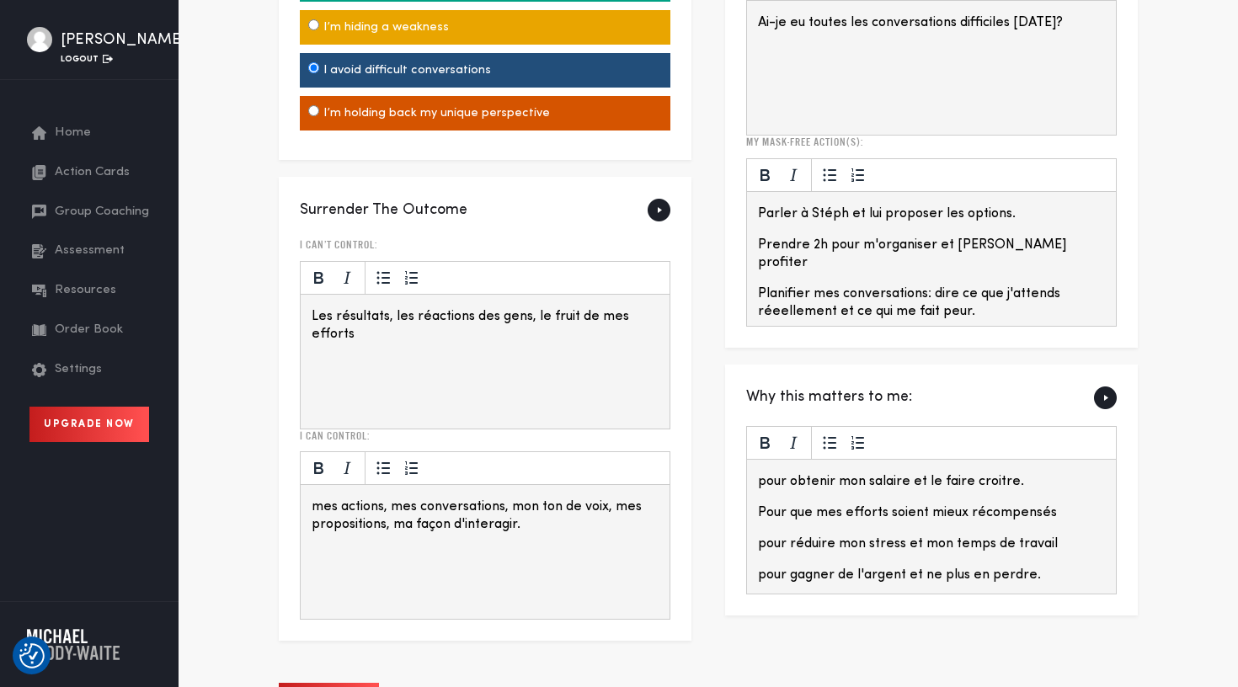
click at [765, 509] on p "Pour que mes efforts soient mieux récompensés" at bounding box center [931, 513] width 347 height 18
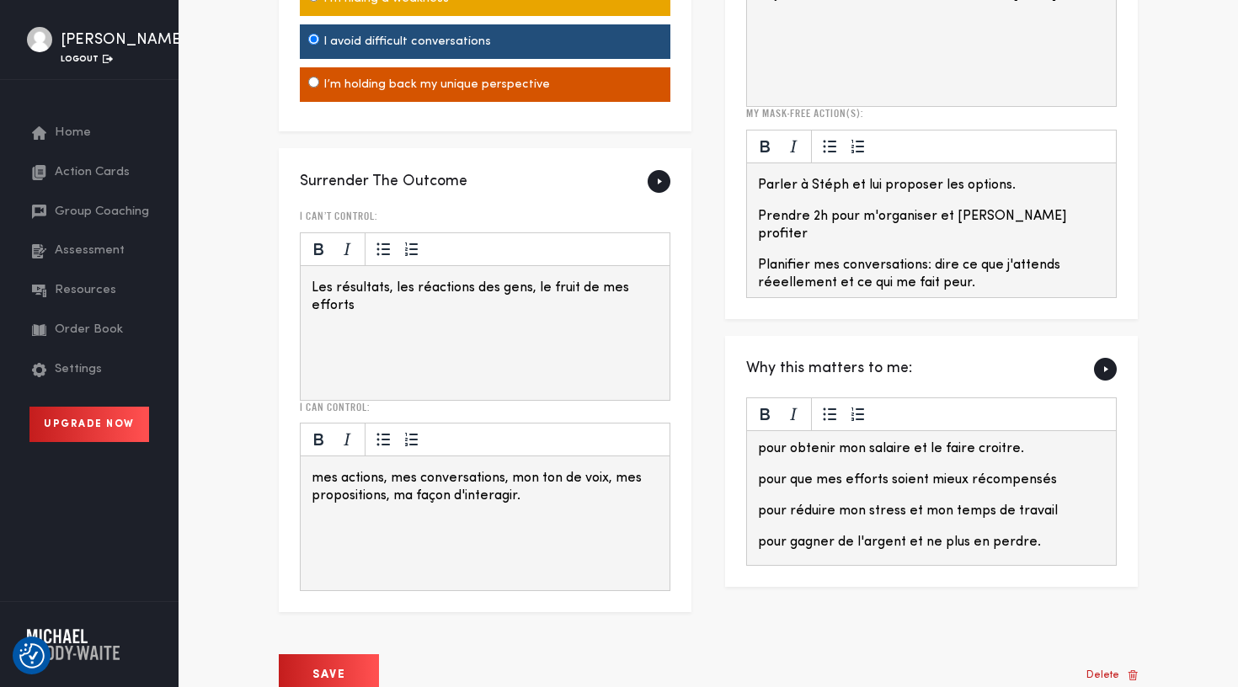
scroll to position [270, 0]
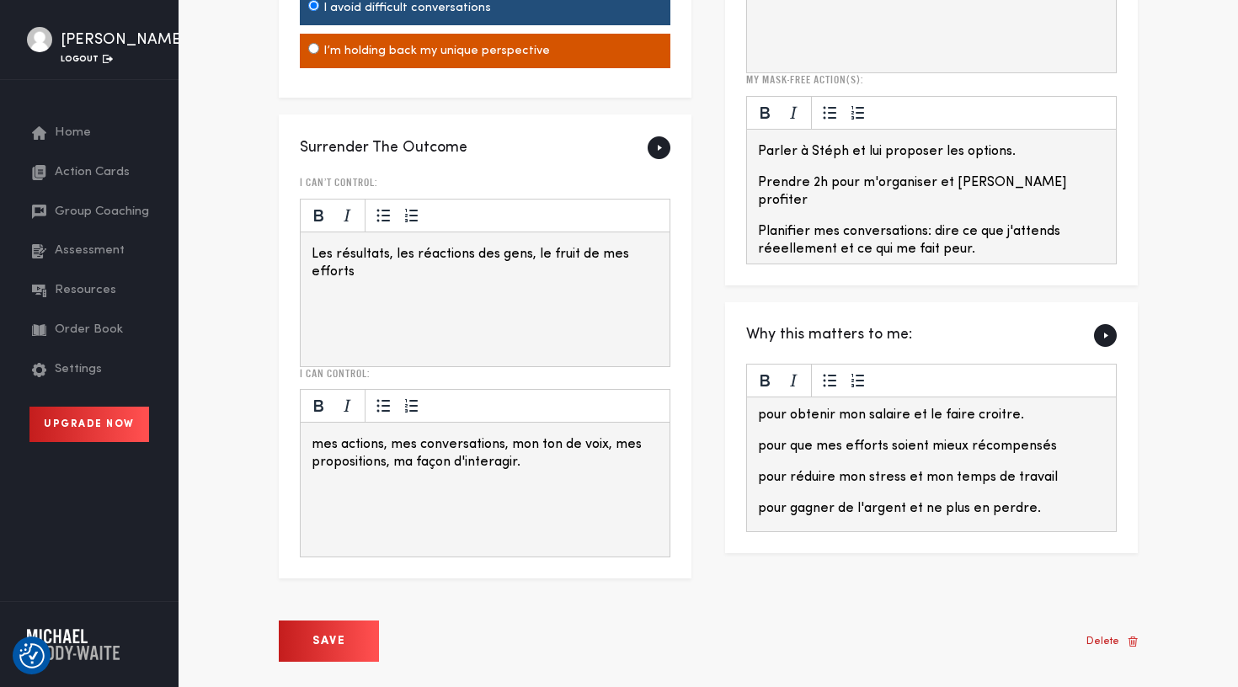
click at [344, 640] on input "Save" at bounding box center [329, 641] width 100 height 41
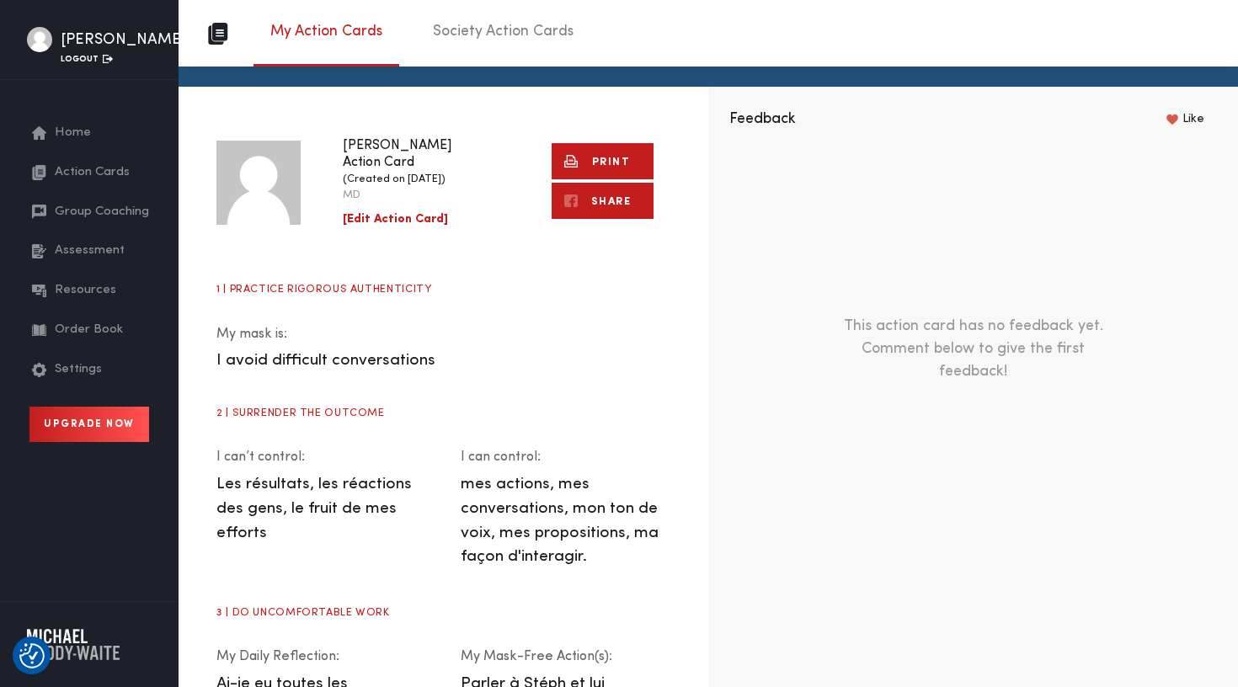
click at [594, 163] on link "Print" at bounding box center [603, 161] width 102 height 36
click at [592, 152] on link "Print" at bounding box center [603, 161] width 102 height 36
click at [579, 160] on link "Print" at bounding box center [603, 161] width 102 height 36
click at [412, 219] on link "[Edit Action Card]" at bounding box center [395, 219] width 105 height 13
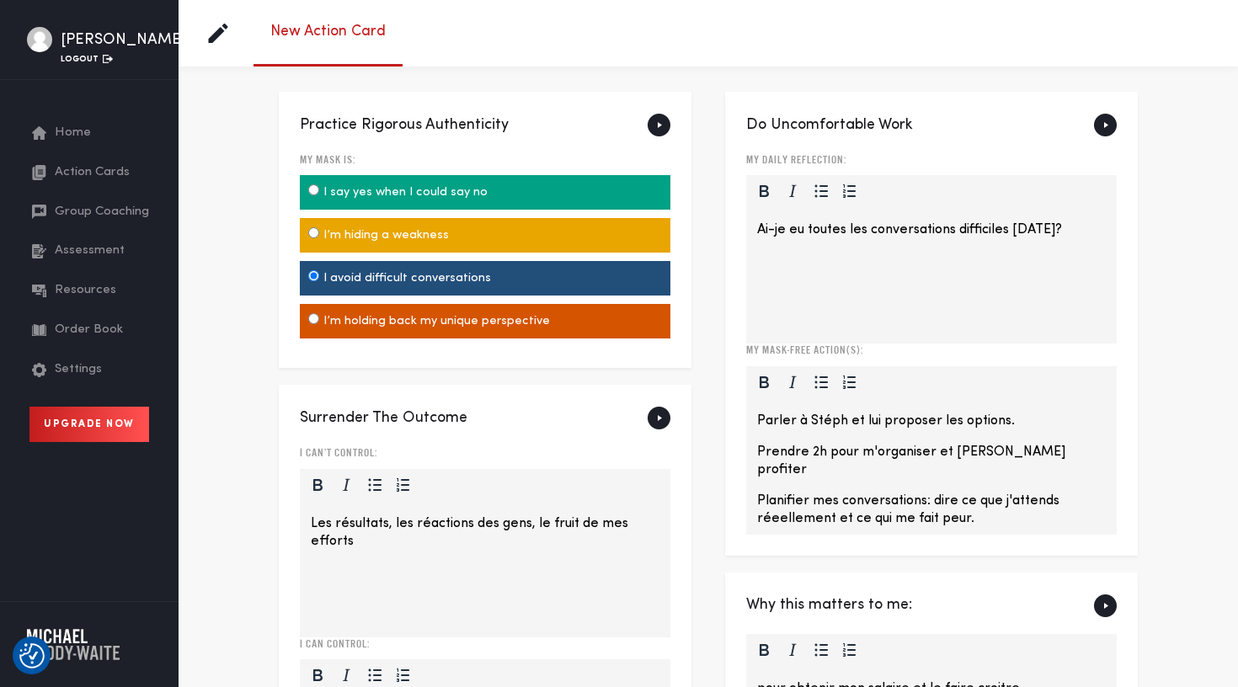
scroll to position [270, 0]
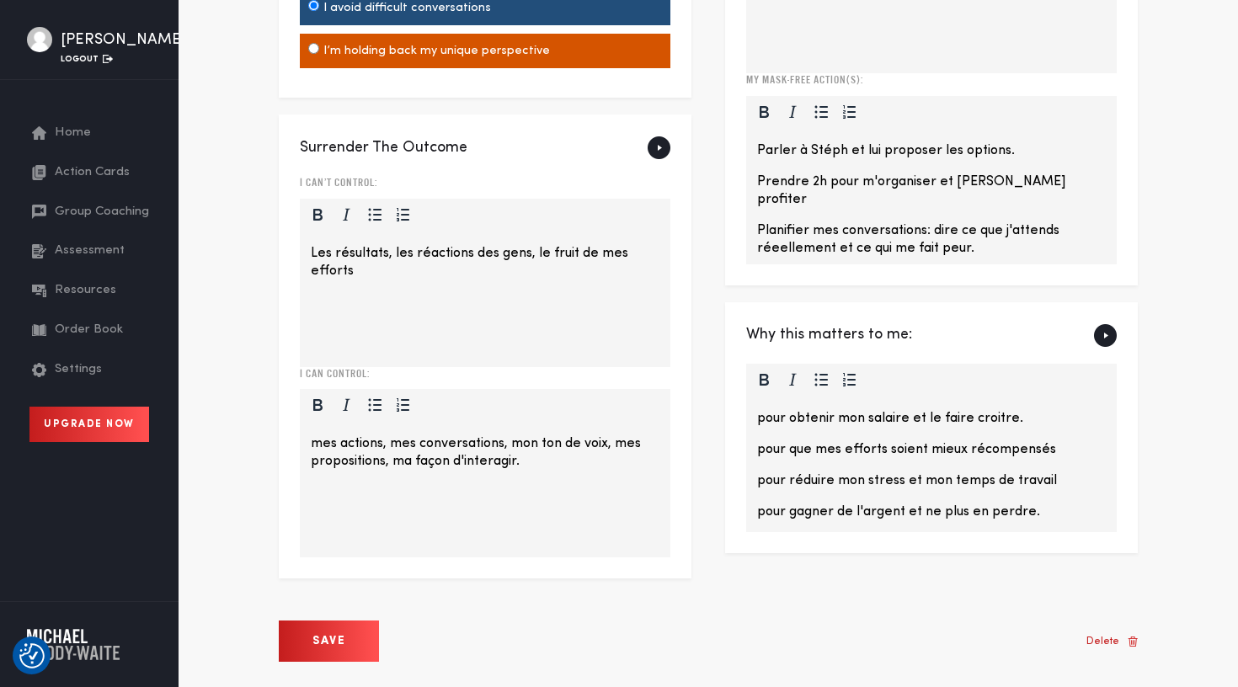
click at [317, 638] on input "Save" at bounding box center [329, 641] width 100 height 41
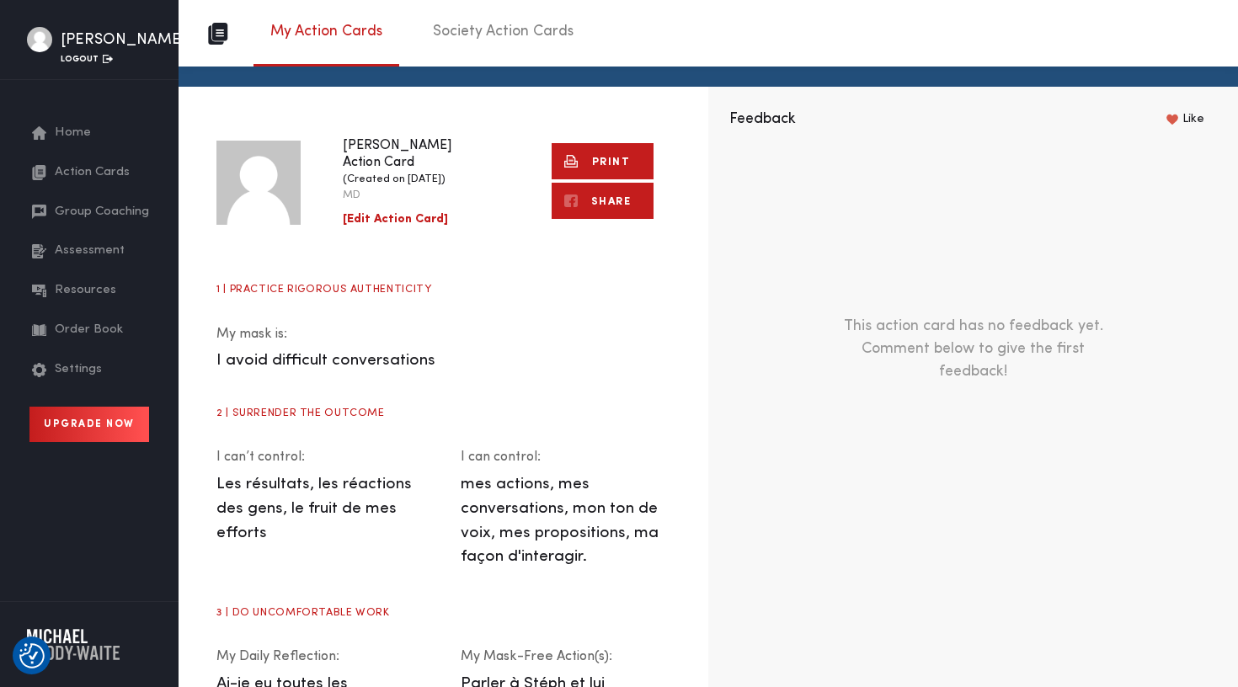
click at [617, 164] on link "Print" at bounding box center [603, 161] width 102 height 36
click at [531, 29] on link "Society Action Cards" at bounding box center [503, 36] width 174 height 56
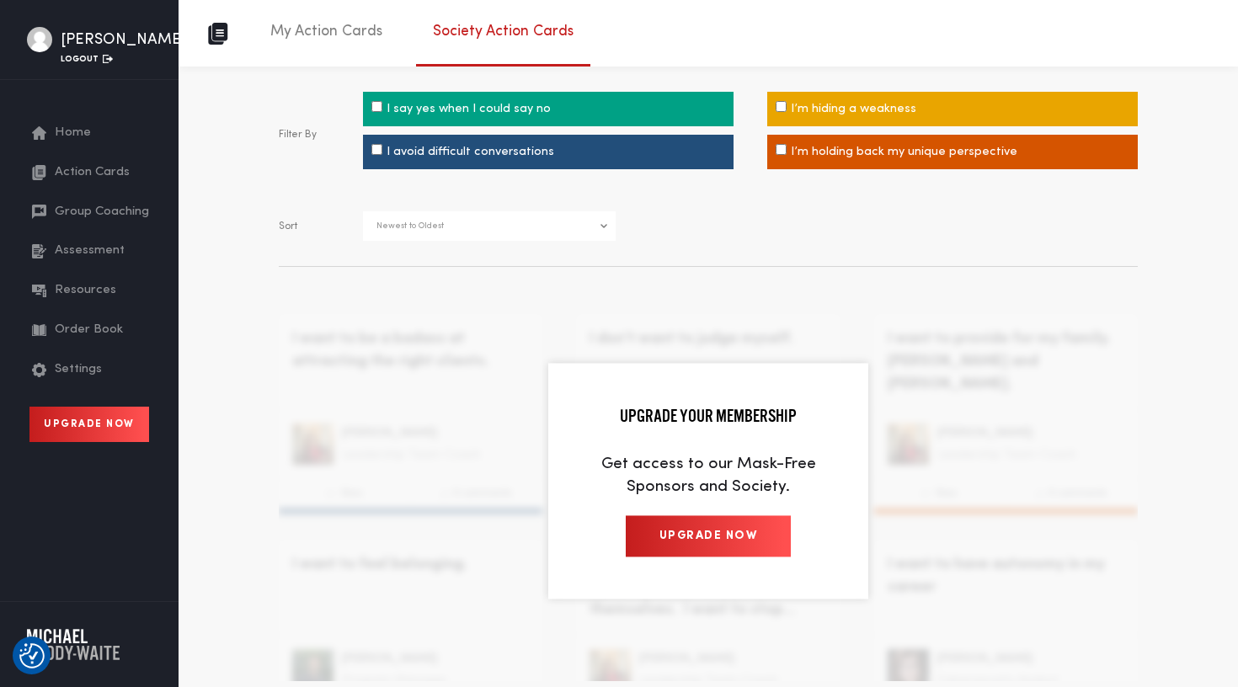
click at [537, 145] on label "I avoid difficult conversations" at bounding box center [548, 152] width 371 height 35
click at [382, 145] on input"] "I avoid difficult conversations" at bounding box center [376, 149] width 11 height 11
checkbox input"] "true"
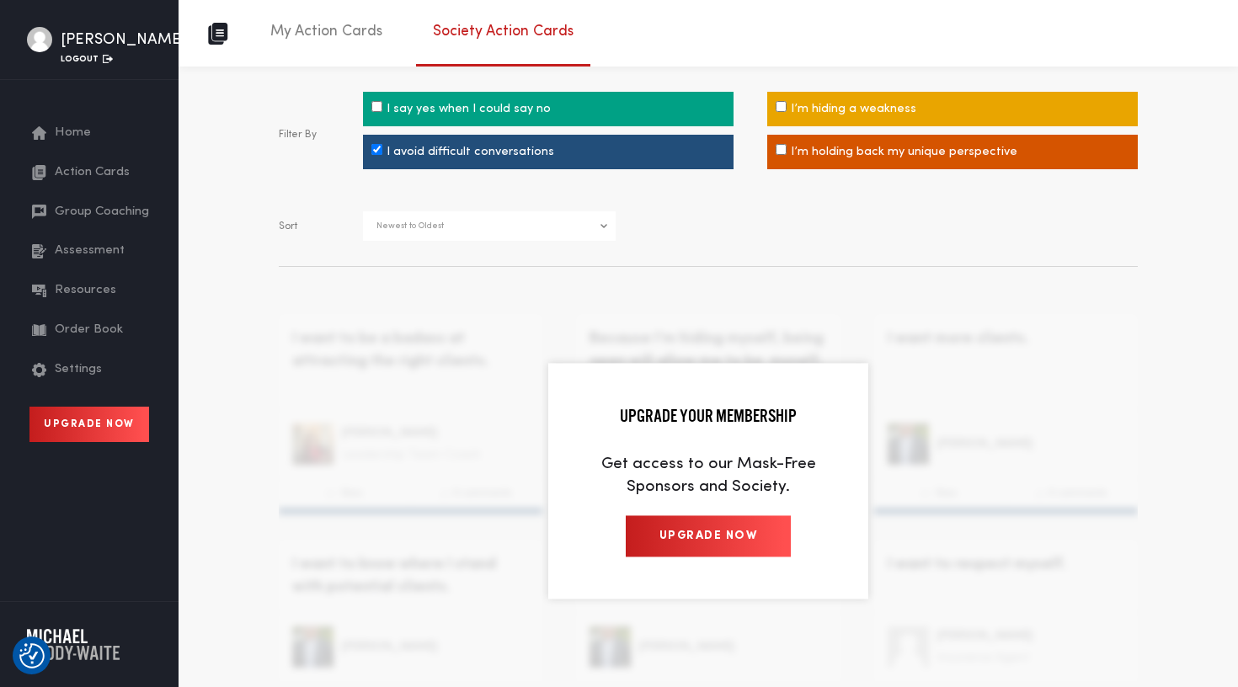
click at [697, 542] on link "Upgrade Now" at bounding box center [709, 535] width 166 height 41
click at [483, 262] on div "Filter By I say yes when I could say no I’m hiding a weakness I avoid difficult…" at bounding box center [709, 387] width 910 height 640
click at [83, 183] on span "Action Cards" at bounding box center [92, 172] width 75 height 19
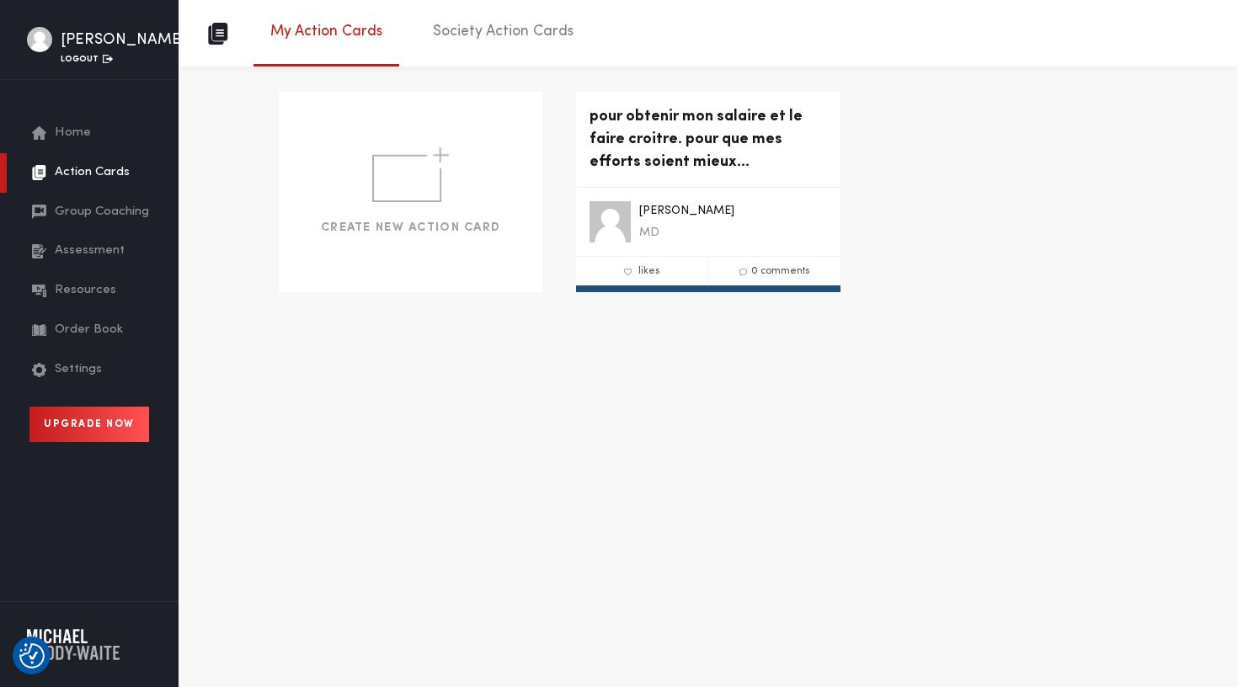
click at [97, 222] on span "Group Coaching" at bounding box center [102, 212] width 94 height 19
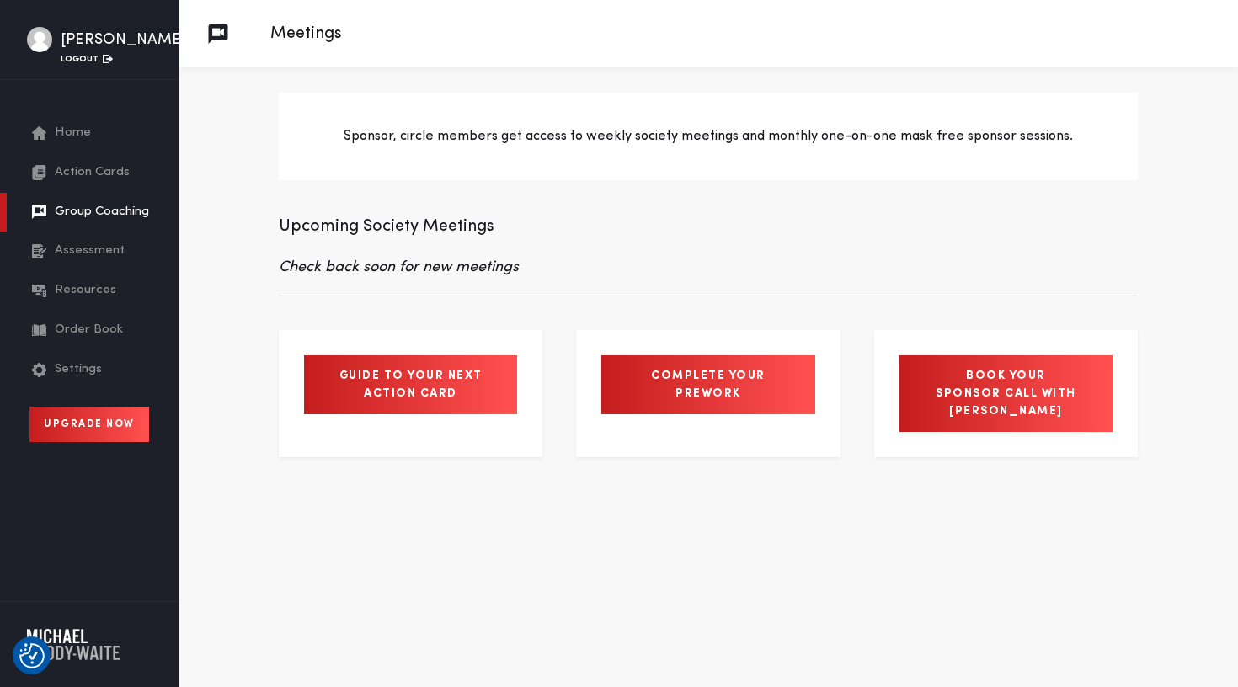
click at [469, 376] on link "Guide to your next Action Card" at bounding box center [410, 384] width 213 height 59
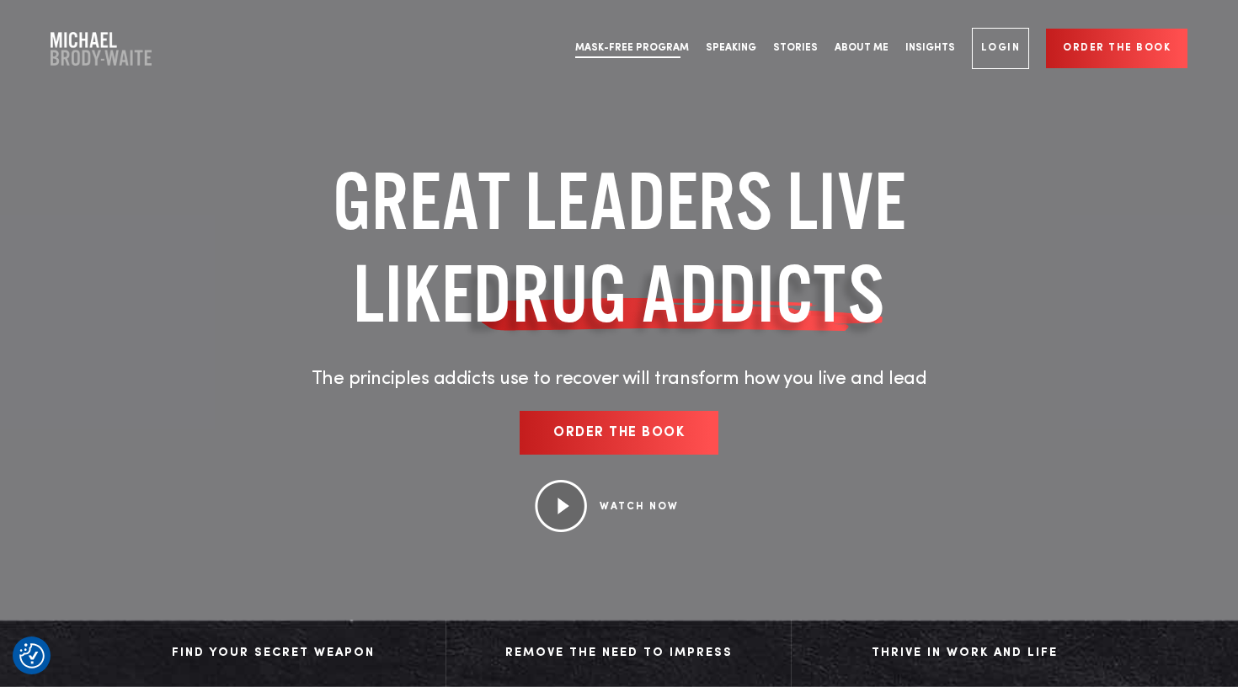
click at [651, 44] on link "Mask-Free Program" at bounding box center [632, 48] width 131 height 63
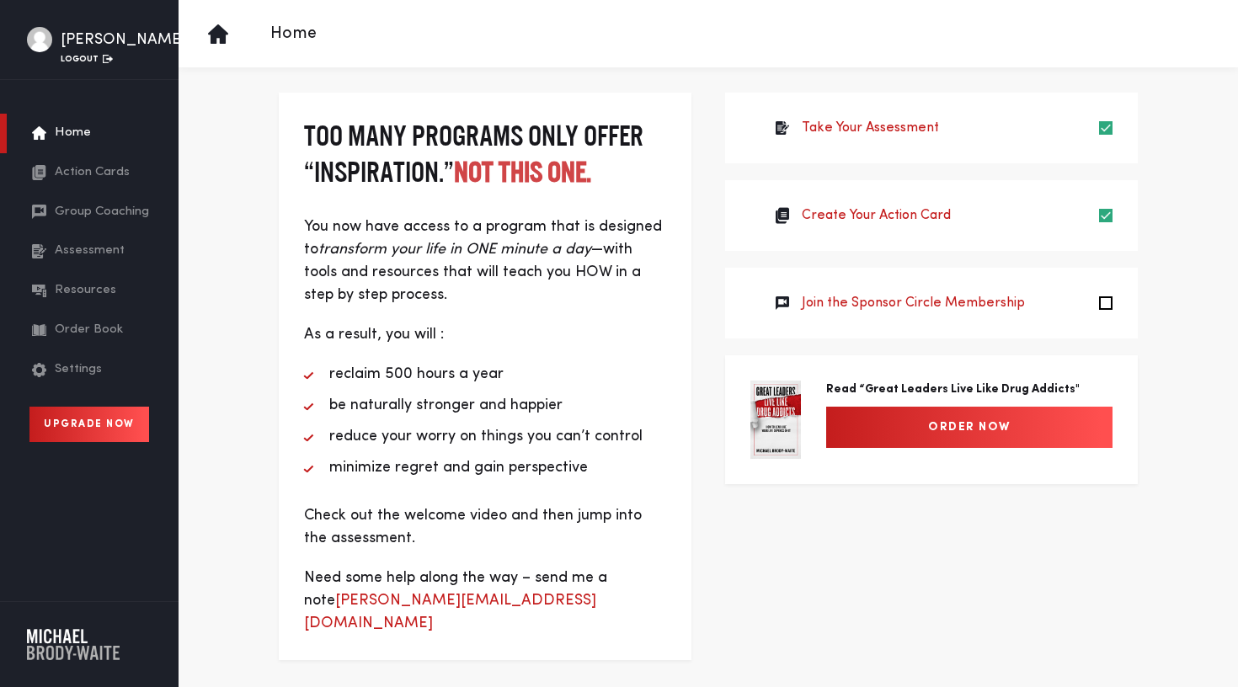
click at [677, 46] on div "Home" at bounding box center [709, 33] width 1060 height 67
click at [98, 183] on span "Action Cards" at bounding box center [92, 172] width 75 height 19
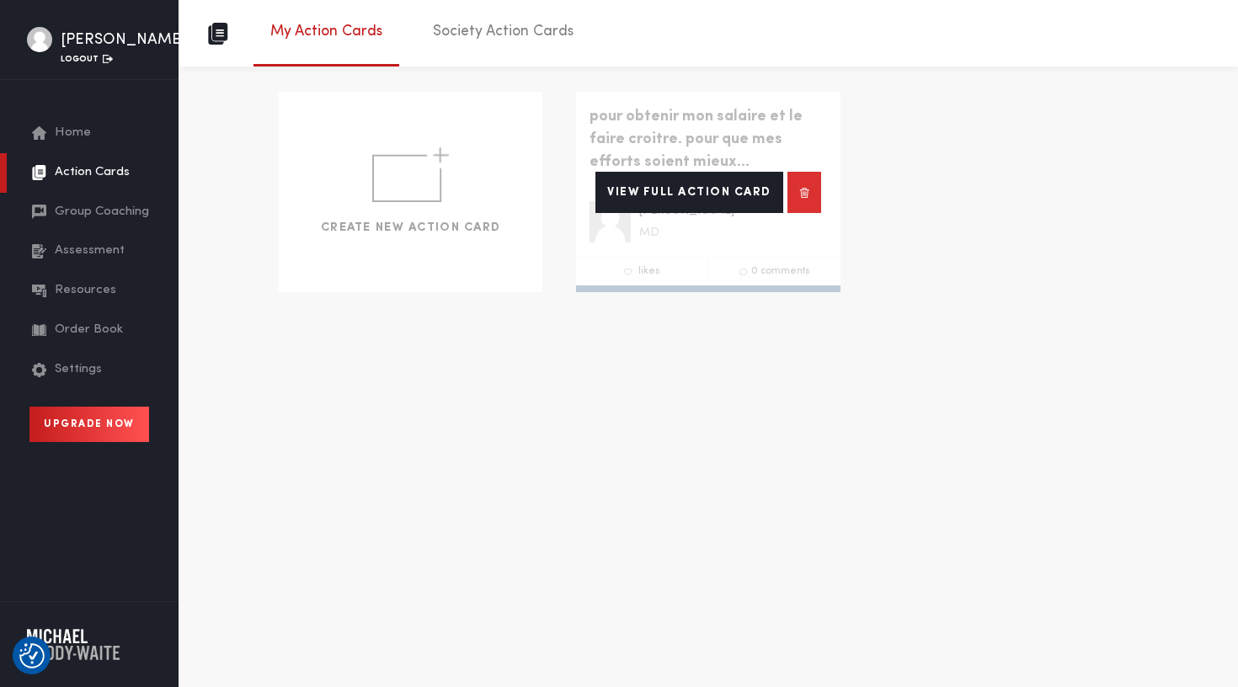
click at [703, 192] on link "View Full Action Card" at bounding box center [689, 192] width 188 height 41
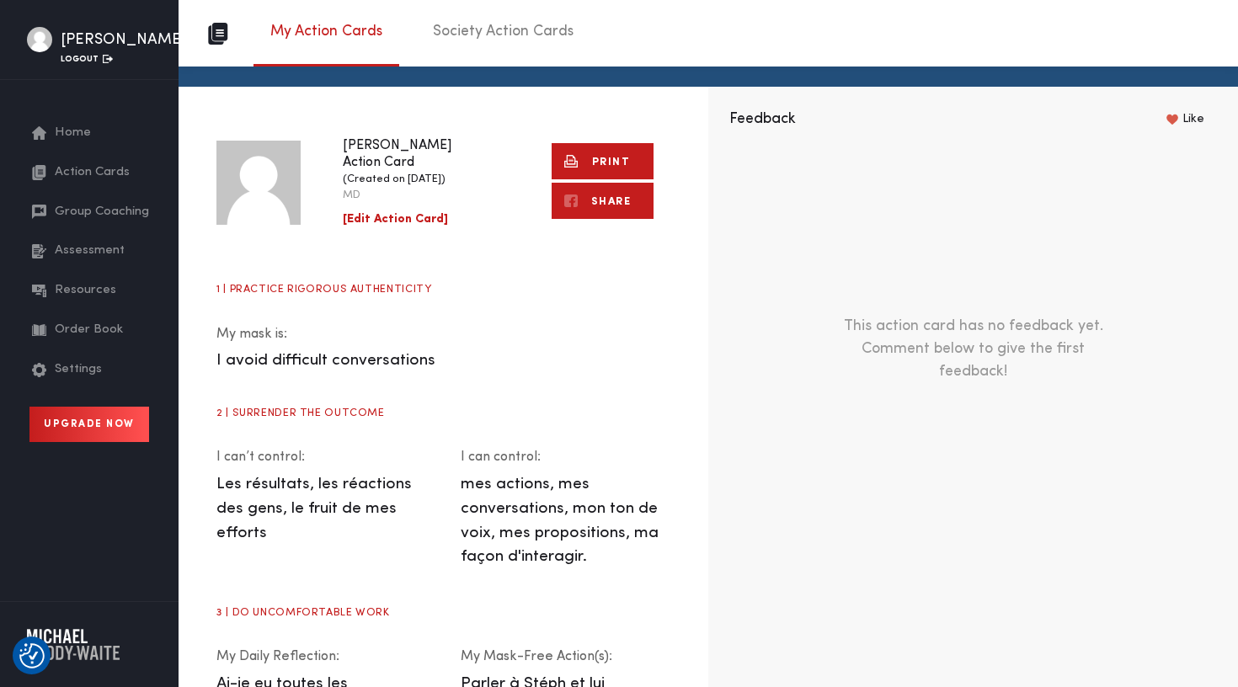
click at [586, 157] on link "Print" at bounding box center [603, 161] width 102 height 36
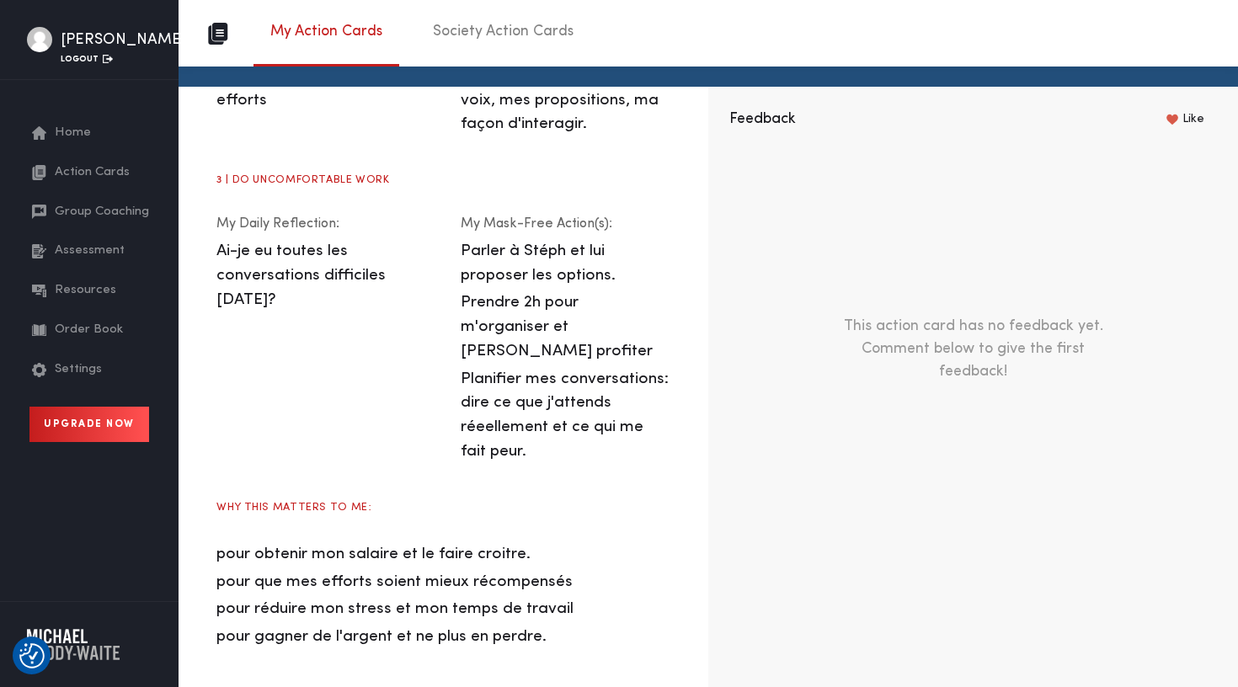
scroll to position [442, 0]
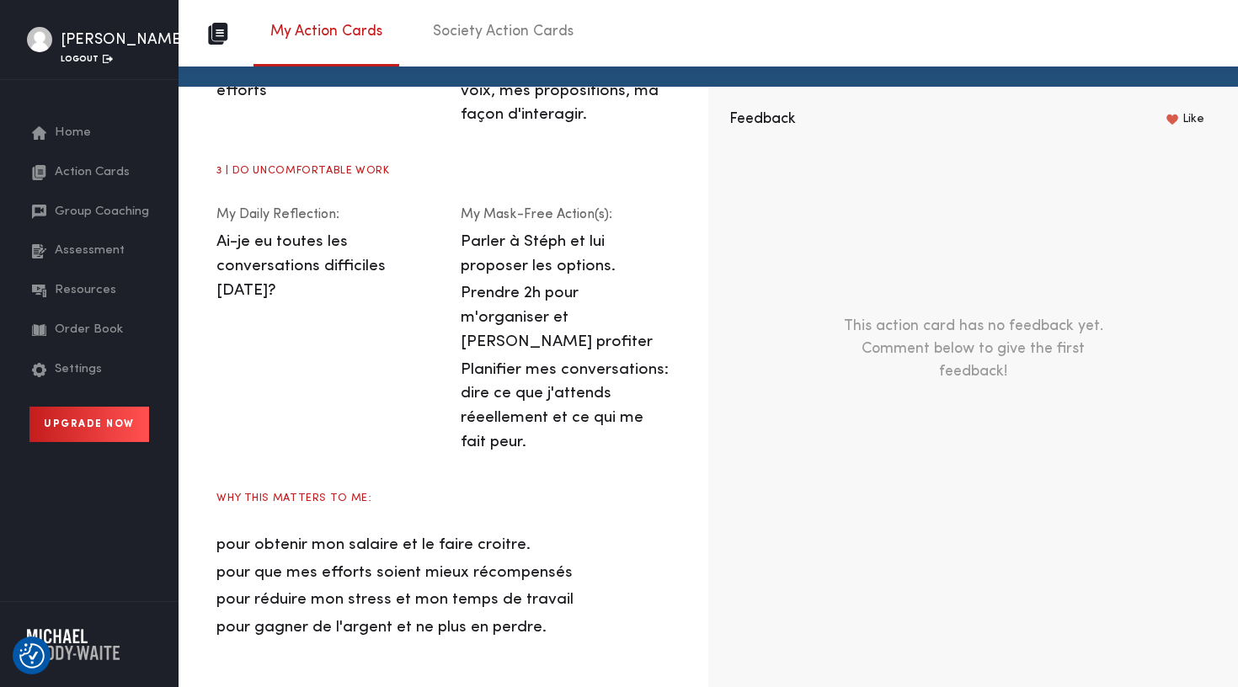
click at [88, 183] on span "Action Cards" at bounding box center [92, 172] width 75 height 19
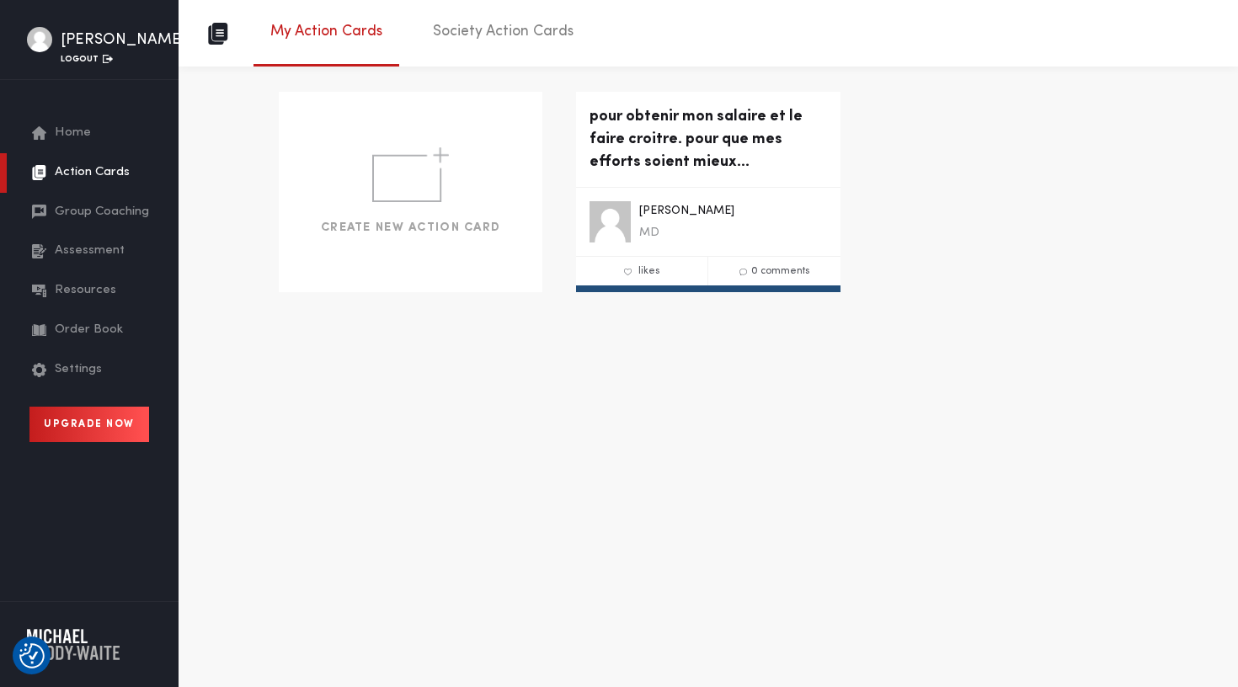
click at [82, 222] on span "Group Coaching" at bounding box center [102, 212] width 94 height 19
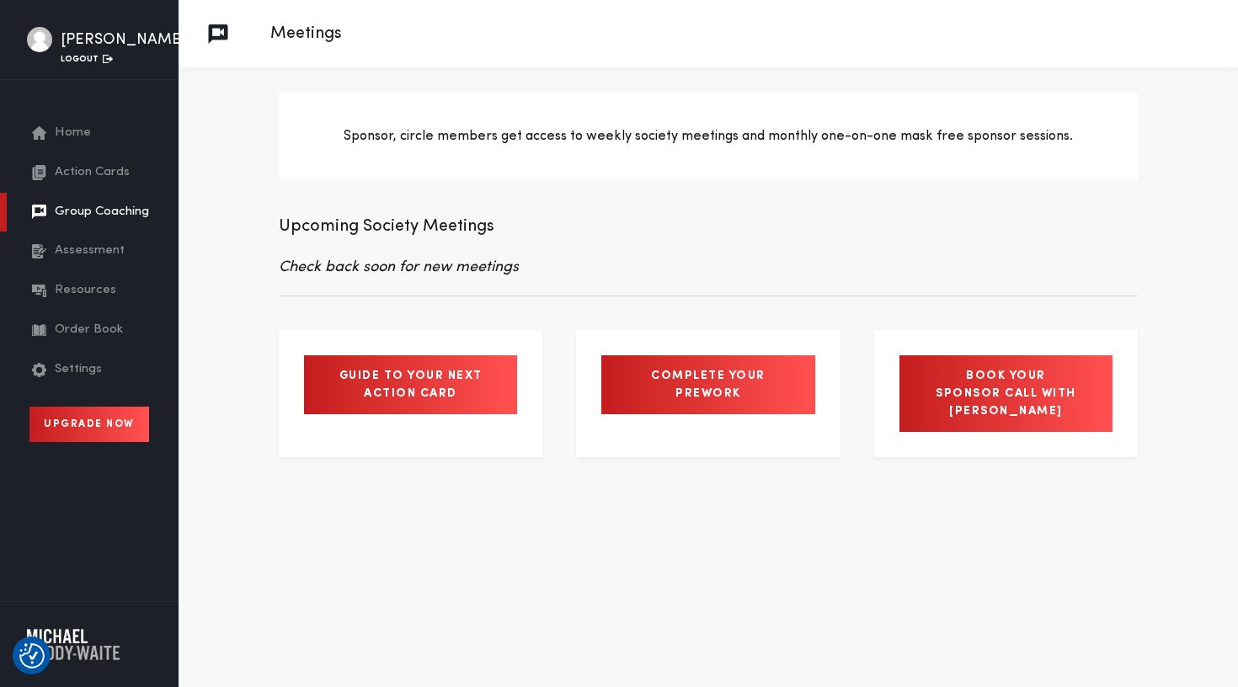
click at [700, 373] on link "Complete your Prework" at bounding box center [707, 384] width 213 height 59
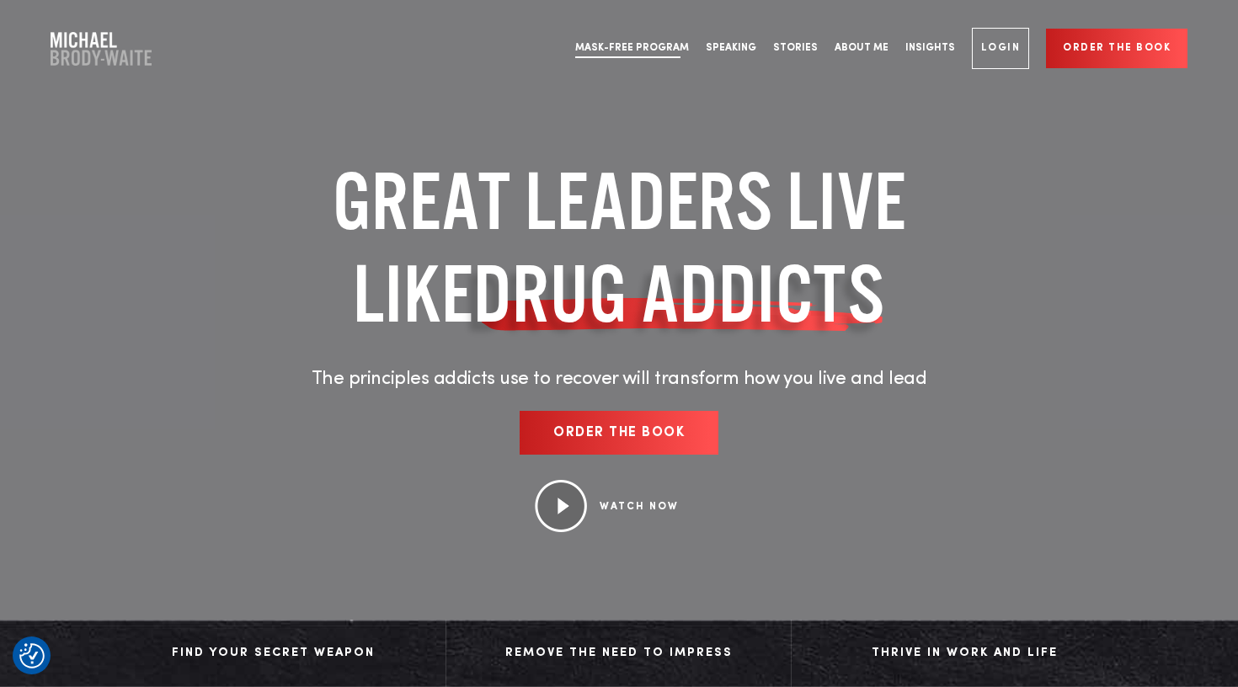
click at [677, 48] on link "Mask-Free Program" at bounding box center [632, 48] width 131 height 63
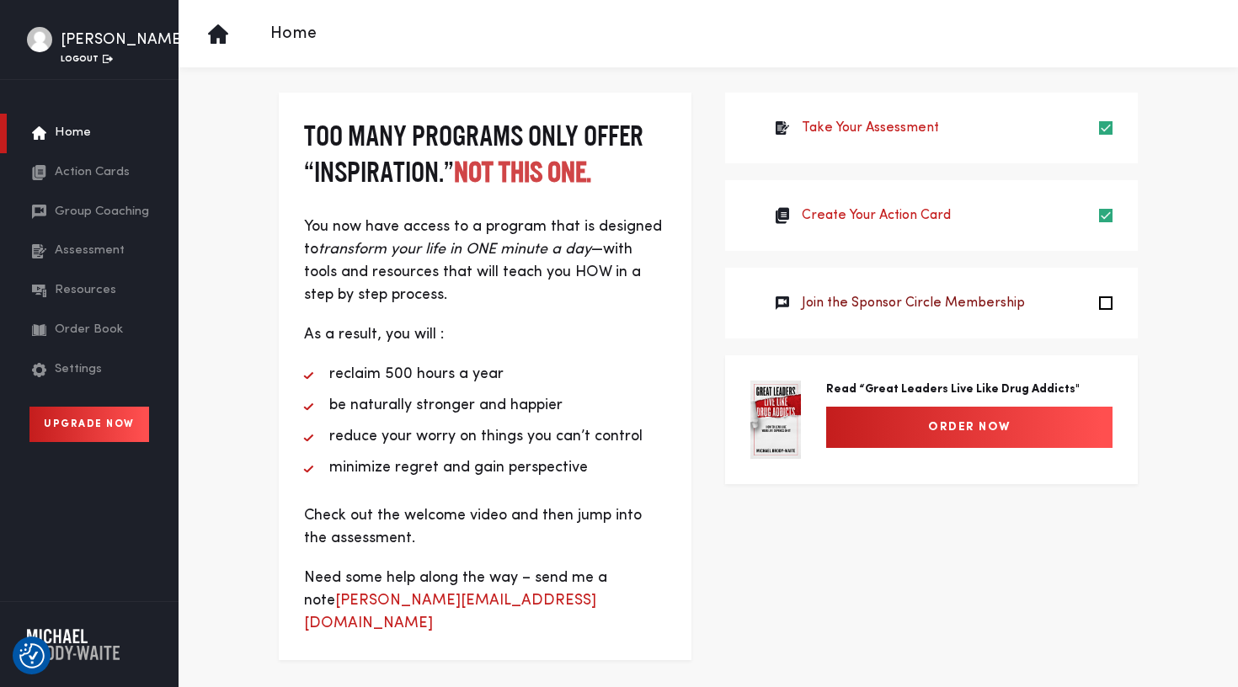
click at [873, 306] on link "Join the Sponsor Circle Membership" at bounding box center [913, 303] width 223 height 20
click at [59, 222] on span "Group Coaching" at bounding box center [102, 212] width 94 height 19
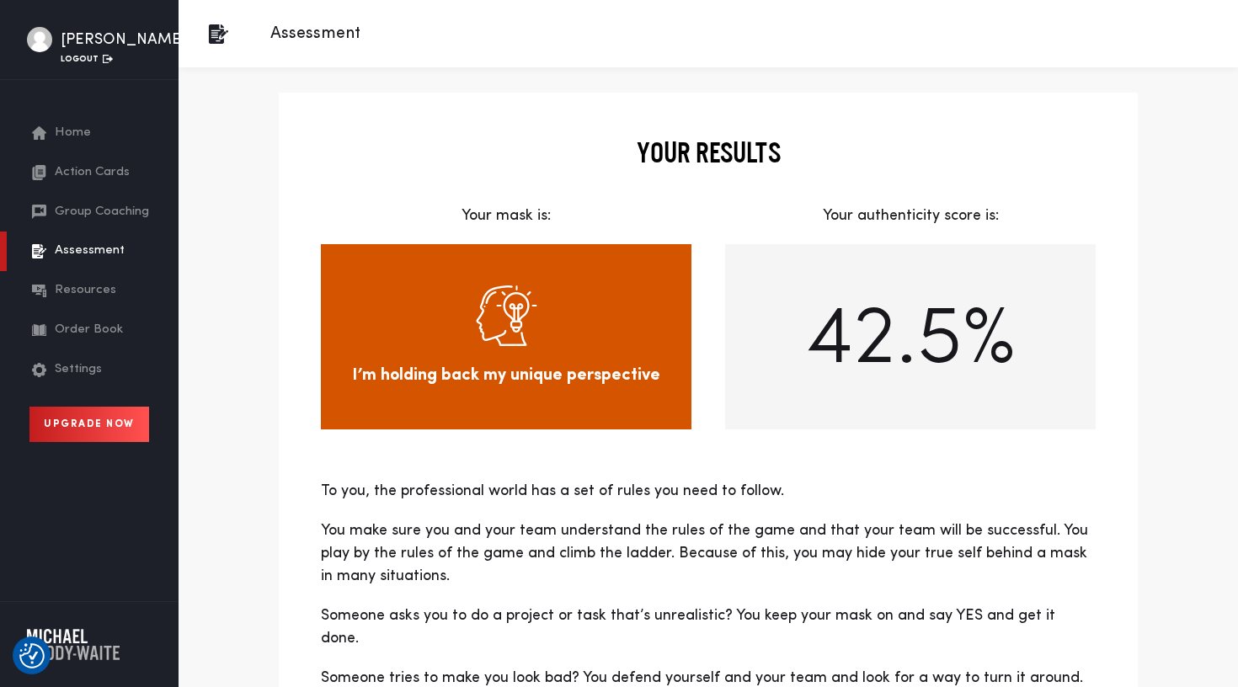
click at [82, 222] on span "Group Coaching" at bounding box center [102, 212] width 94 height 19
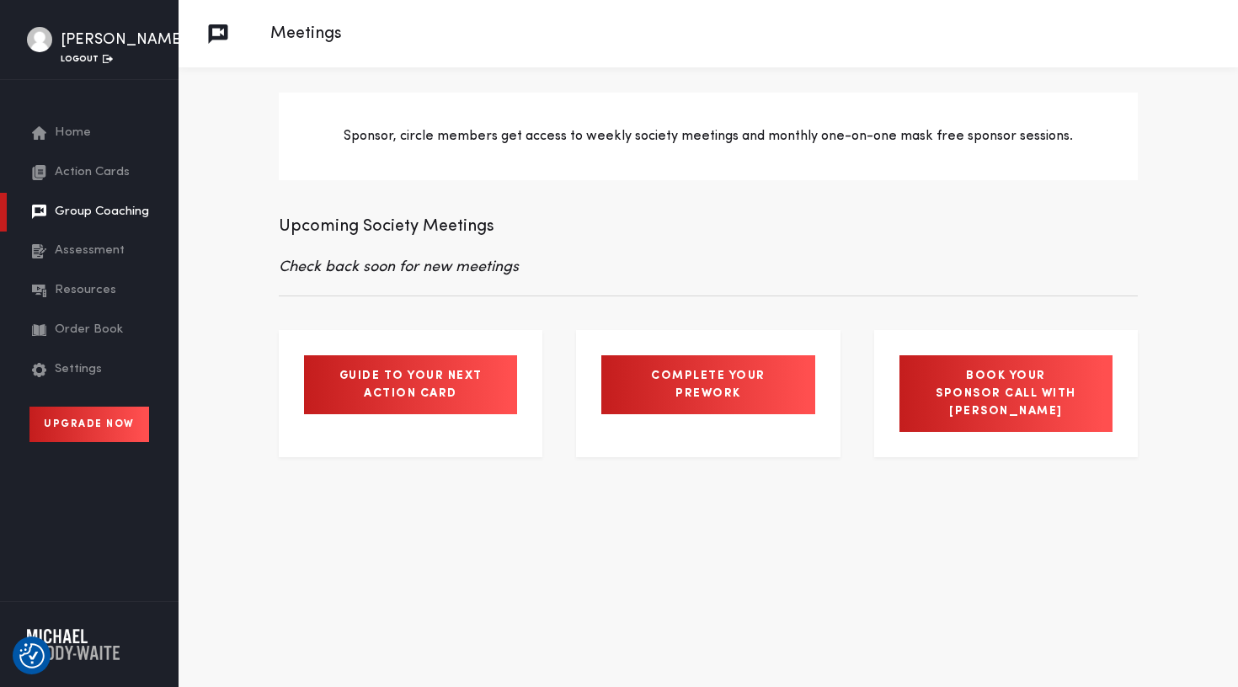
click at [71, 261] on span "Assessment" at bounding box center [90, 251] width 70 height 19
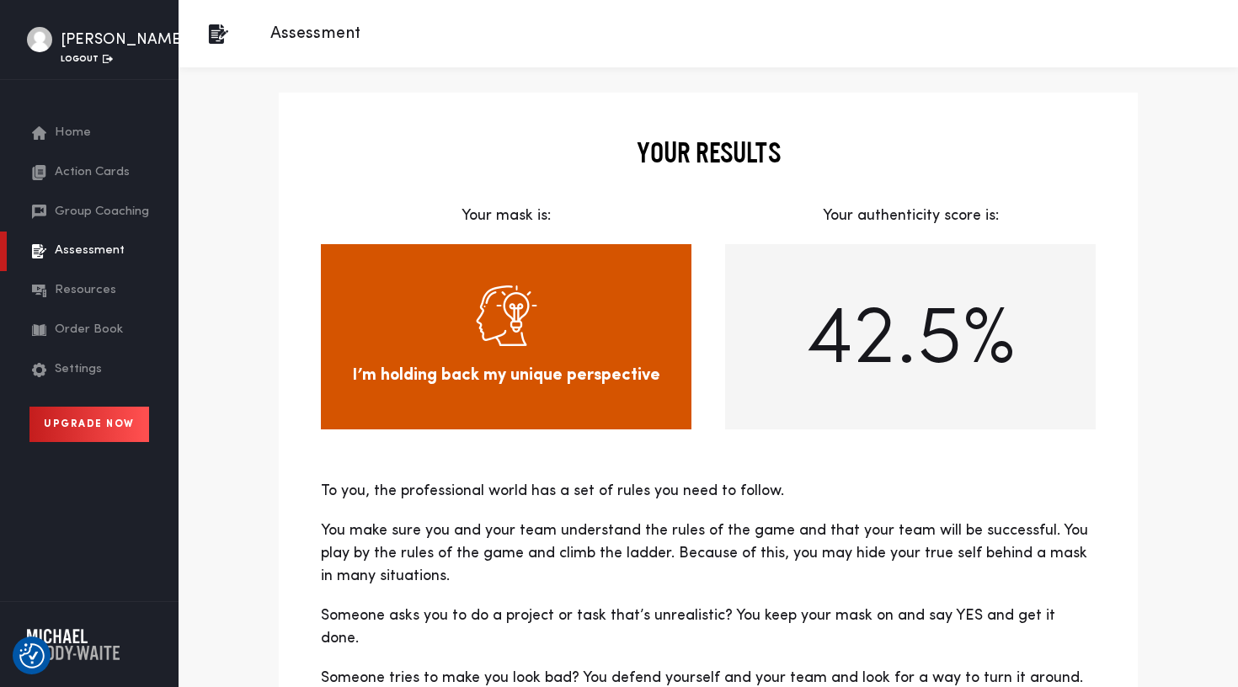
click at [75, 301] on span "Resources" at bounding box center [85, 290] width 61 height 19
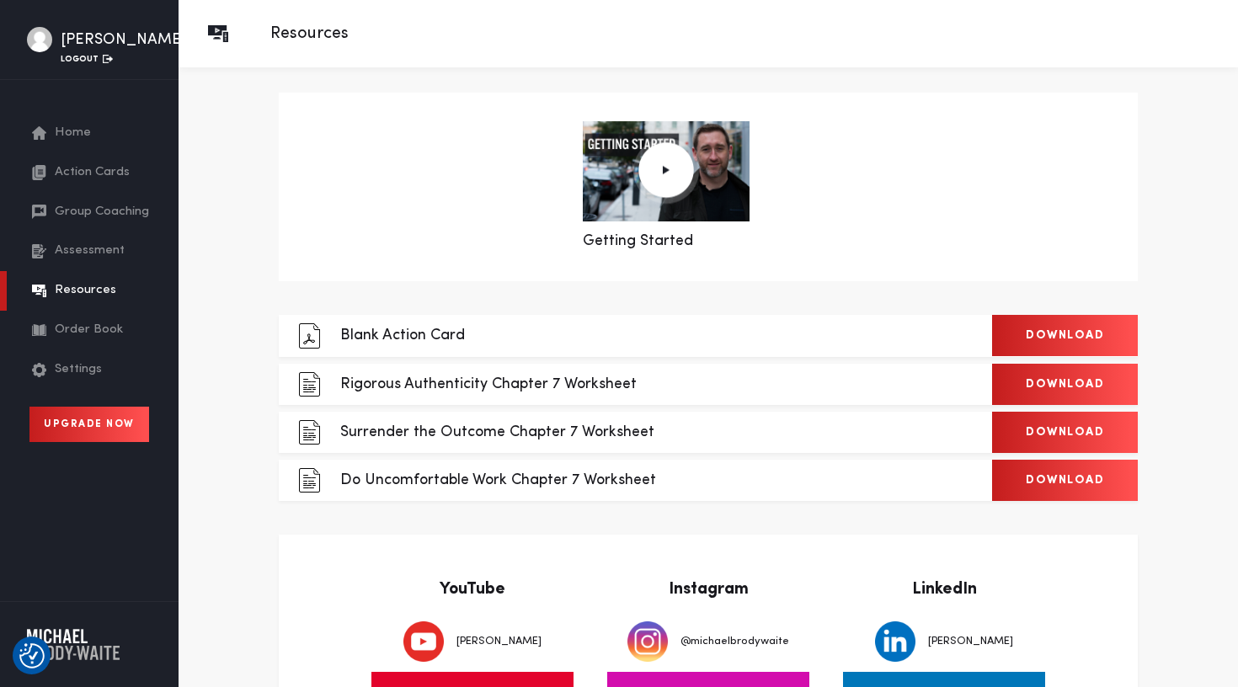
click at [83, 340] on span "Order Book" at bounding box center [89, 330] width 68 height 19
click at [70, 380] on span "Settings" at bounding box center [78, 369] width 47 height 19
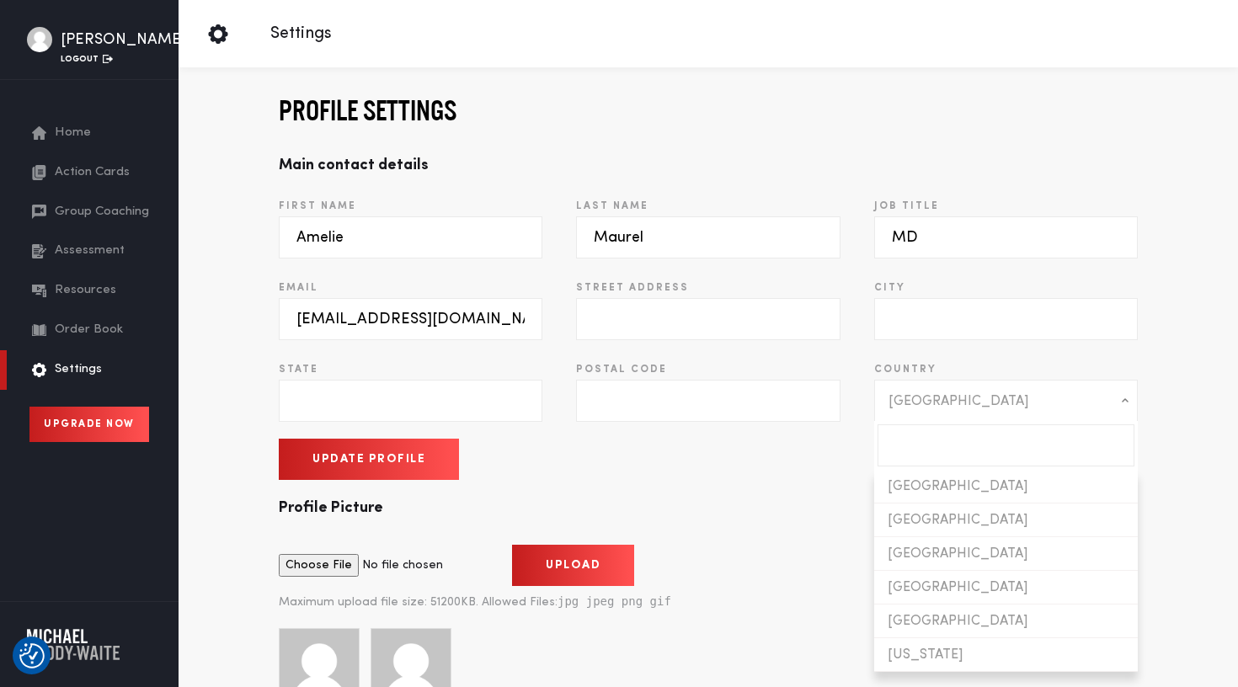
click at [923, 405] on span "[GEOGRAPHIC_DATA]" at bounding box center [995, 402] width 213 height 42
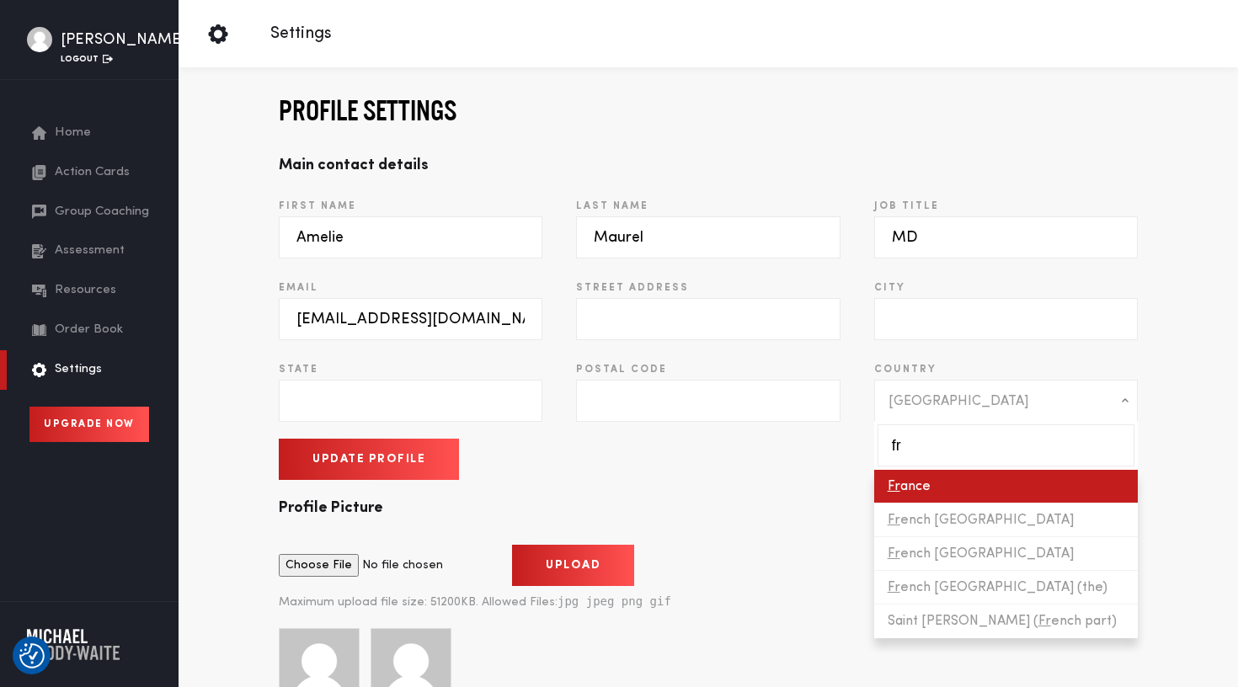
type input "fr"
click at [904, 483] on li "Fr ance" at bounding box center [1006, 487] width 264 height 34
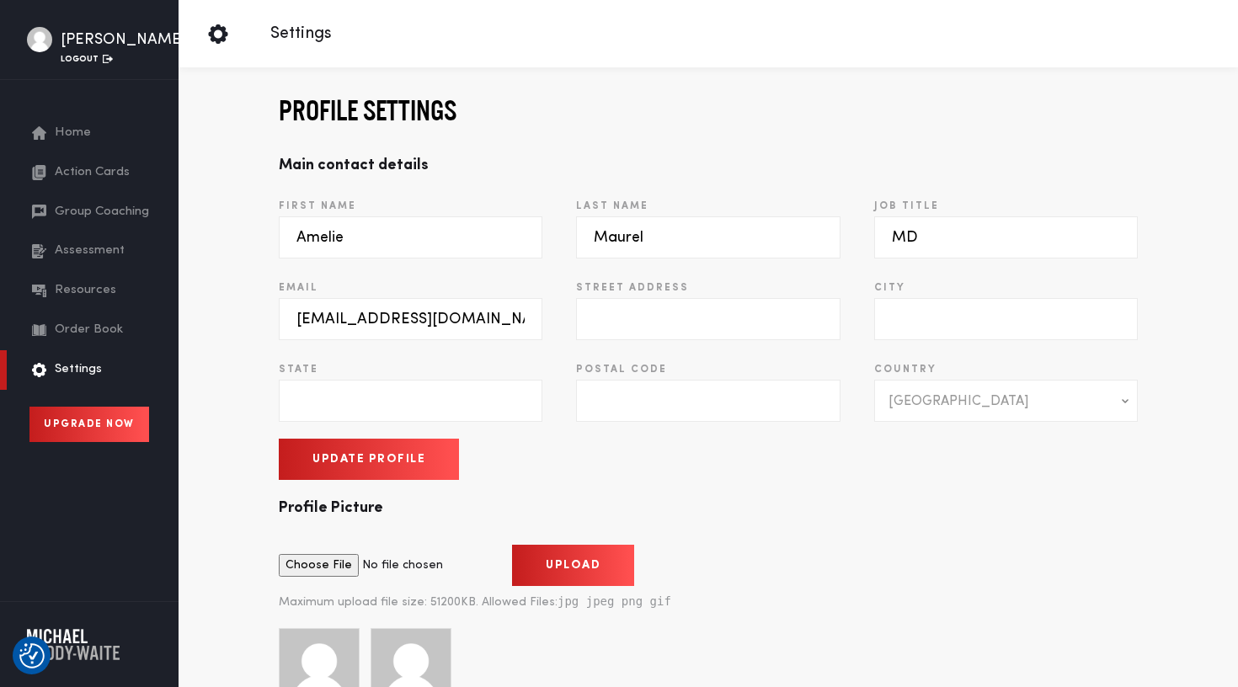
click at [111, 183] on span "Action Cards" at bounding box center [92, 172] width 75 height 19
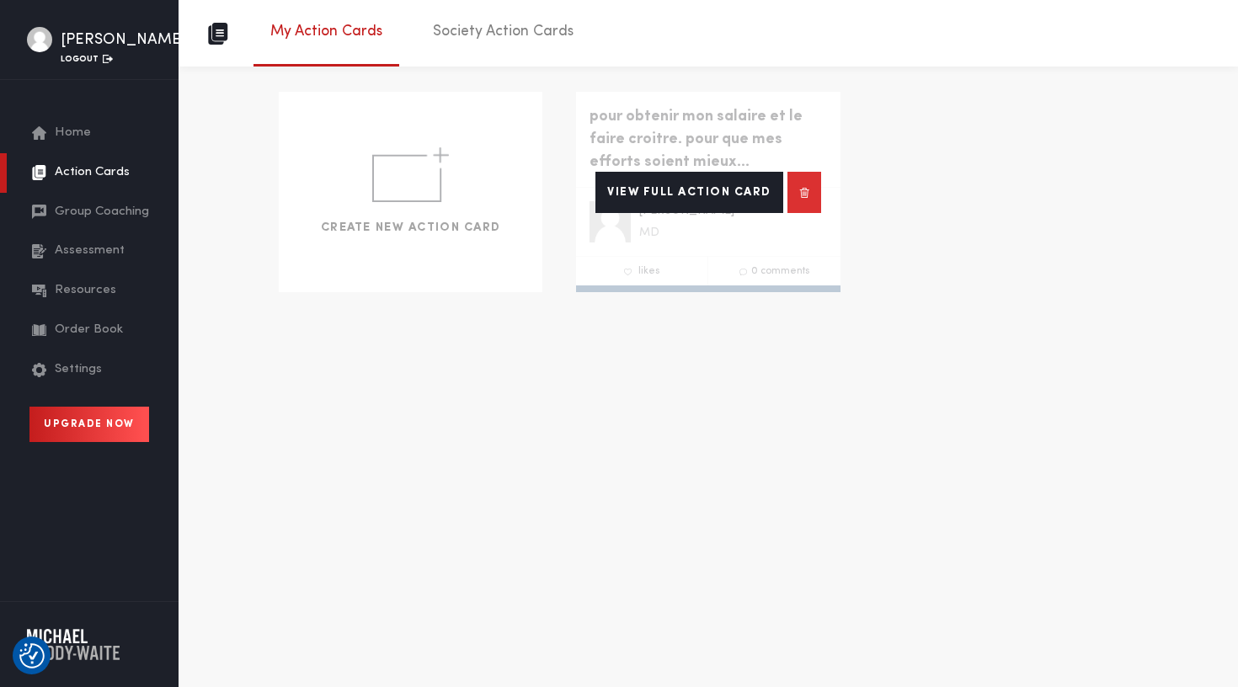
click at [678, 186] on link "View Full Action Card" at bounding box center [689, 192] width 188 height 41
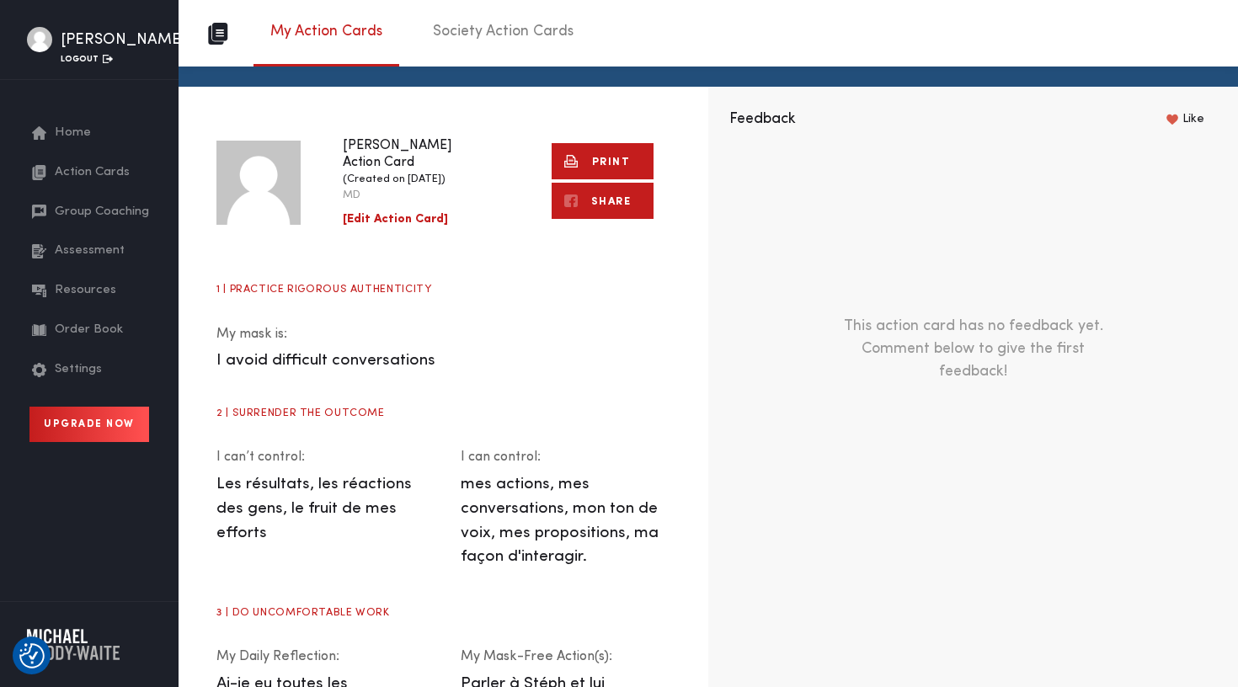
click at [590, 157] on link "Print" at bounding box center [603, 161] width 102 height 36
click at [585, 157] on link "Print" at bounding box center [603, 161] width 102 height 36
click at [397, 99] on div "Amelie's Action Card (Created on 8/26/2025) MD [Edit Action Card] Print Share S…" at bounding box center [444, 388] width 530 height 603
click at [468, 96] on div "Amelie's Action Card (Created on 8/26/2025) MD [Edit Action Card] Print Share S…" at bounding box center [444, 388] width 530 height 603
click at [1181, 121] on link at bounding box center [1186, 119] width 38 height 18
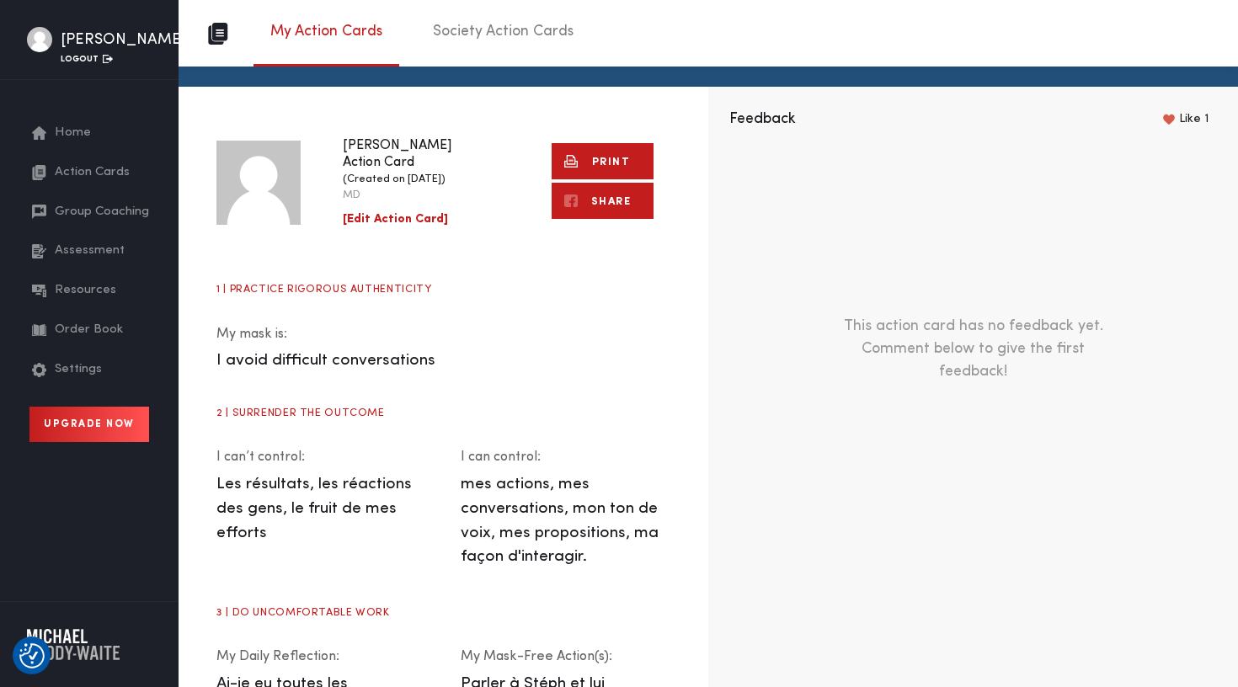
click at [81, 183] on span "Action Cards" at bounding box center [92, 172] width 75 height 19
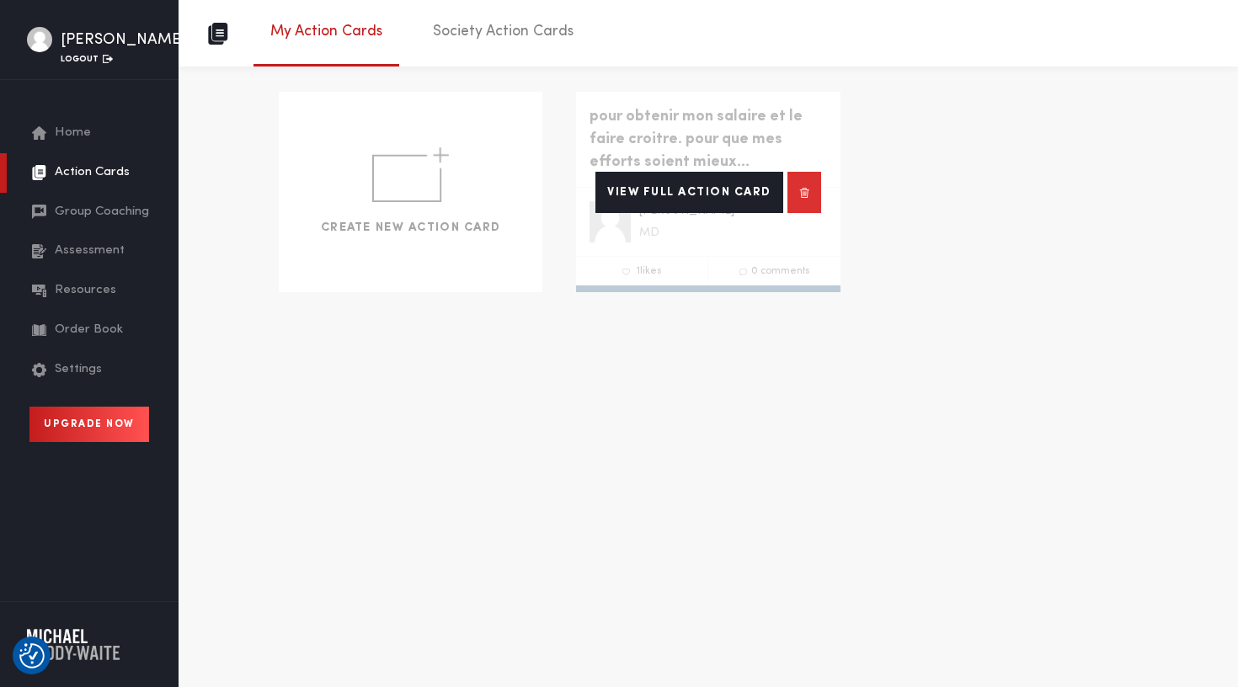
click at [690, 142] on div "View Full Action Card" at bounding box center [708, 192] width 264 height 200
click at [709, 127] on div "View Full Action Card" at bounding box center [708, 192] width 264 height 200
click at [754, 141] on div "View Full Action Card" at bounding box center [708, 192] width 264 height 200
click at [731, 187] on link "View Full Action Card" at bounding box center [689, 192] width 188 height 41
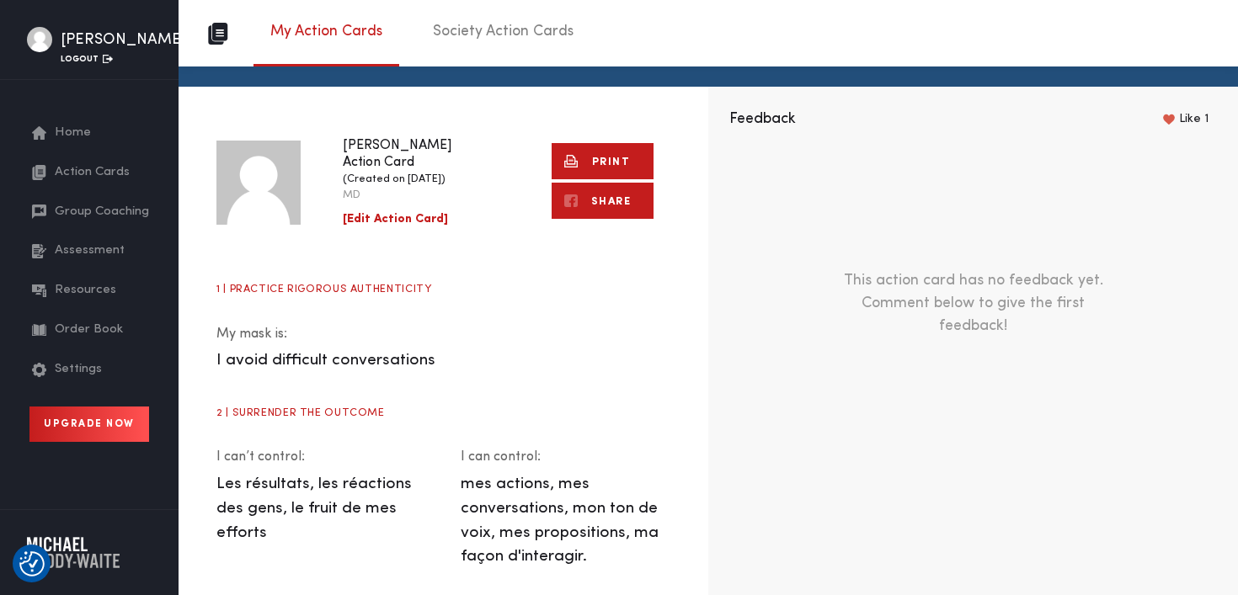
click at [617, 158] on link "Print" at bounding box center [603, 161] width 102 height 36
click at [581, 158] on link "Print" at bounding box center [603, 161] width 102 height 36
click at [568, 158] on link "Print" at bounding box center [603, 161] width 102 height 36
